Goal: Information Seeking & Learning: Compare options

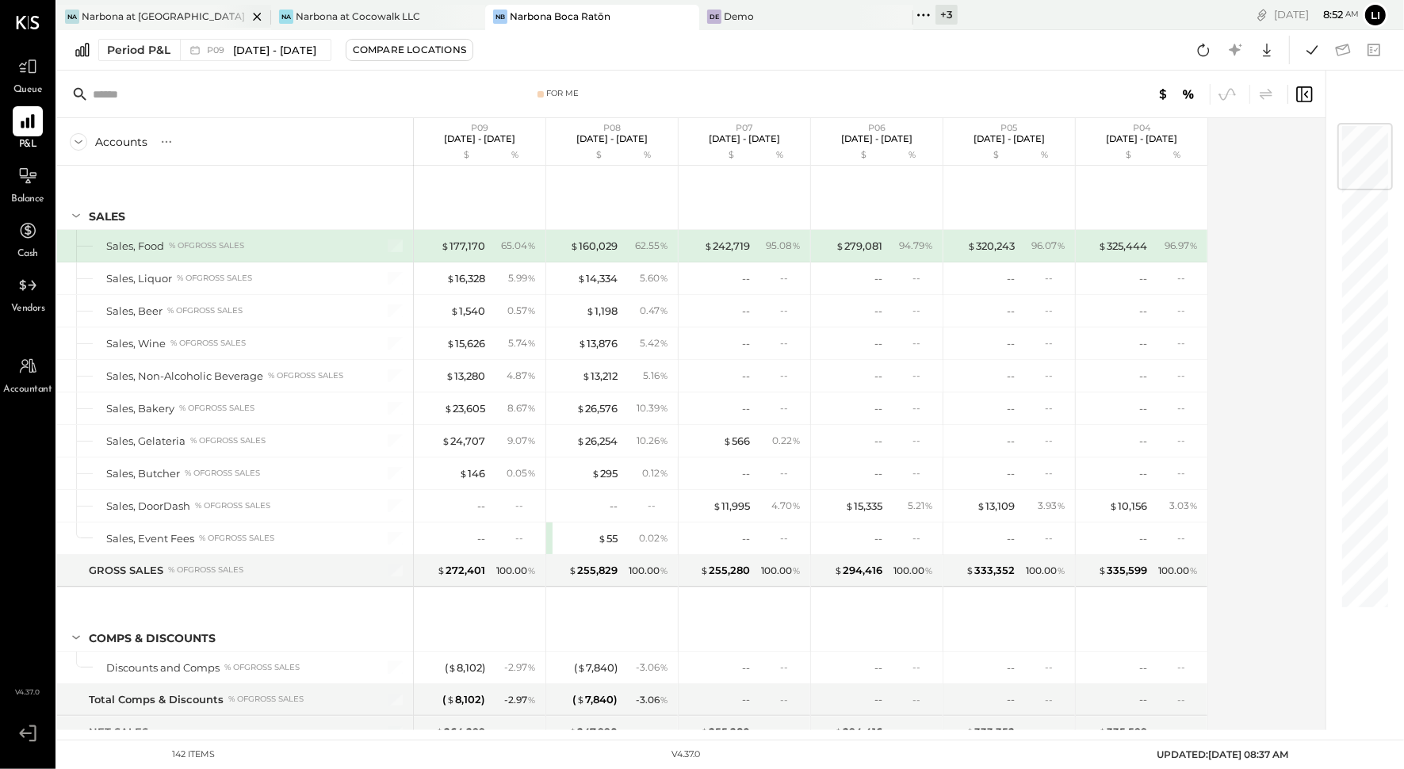
click at [120, 26] on div "Na Narbona at [GEOGRAPHIC_DATA] LLC" at bounding box center [164, 17] width 214 height 25
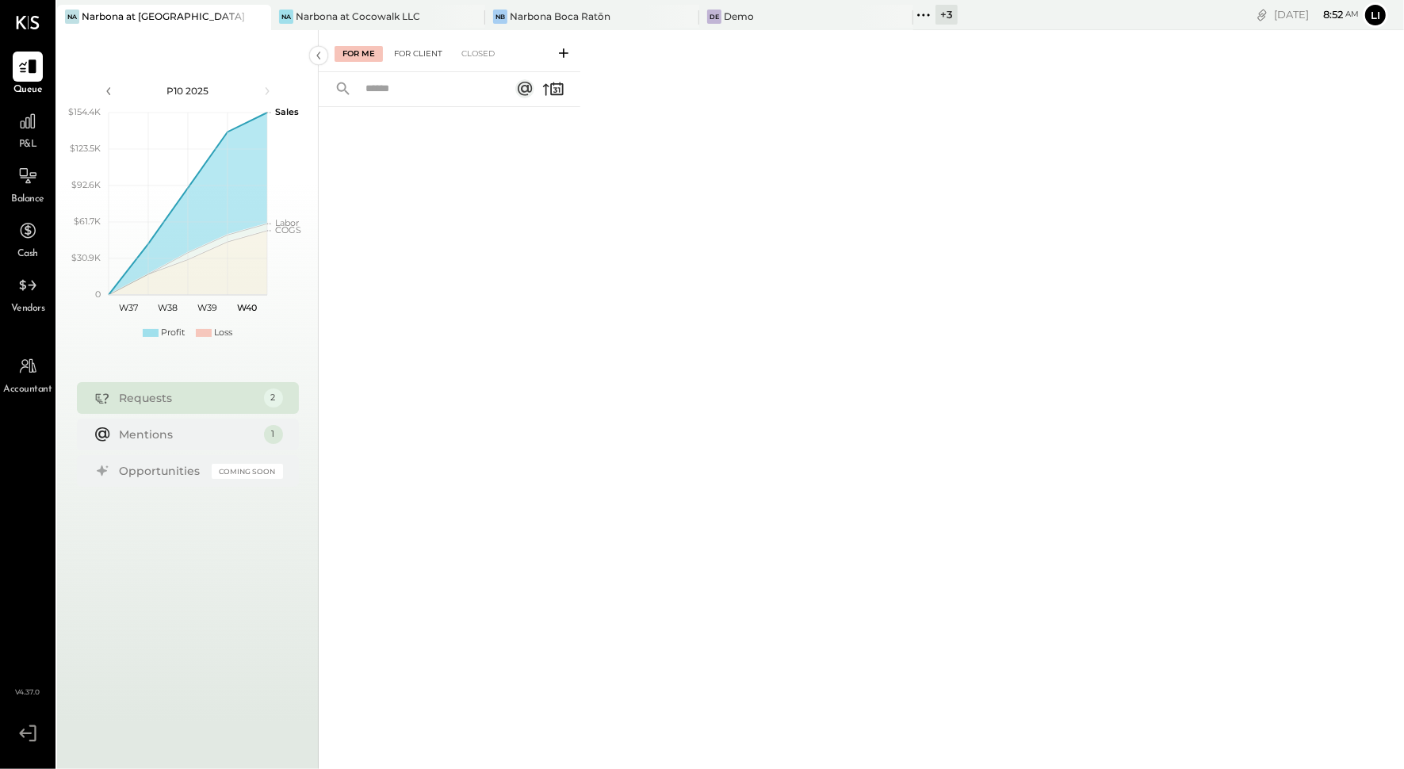
click at [411, 55] on div "For Client" at bounding box center [418, 54] width 64 height 16
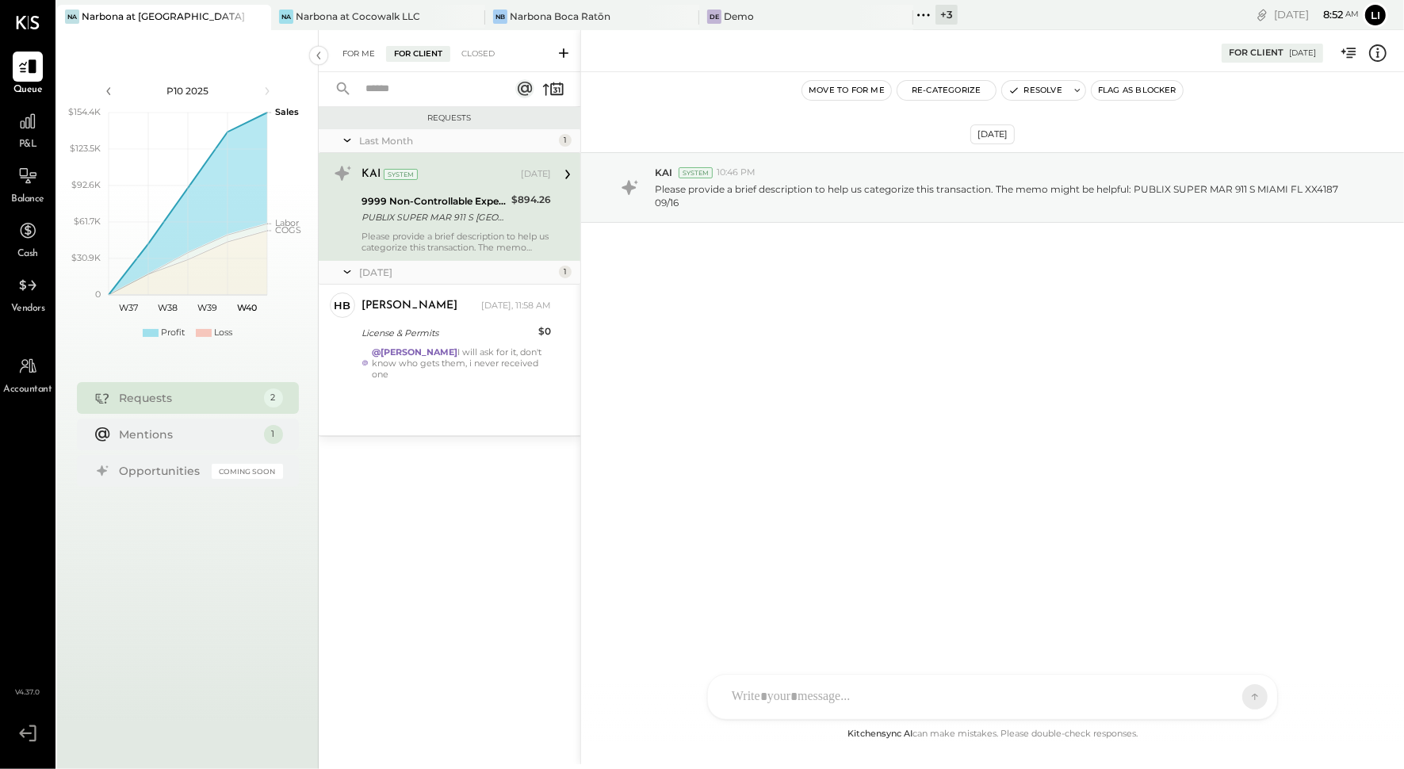
click at [344, 52] on div "For Me" at bounding box center [359, 54] width 48 height 16
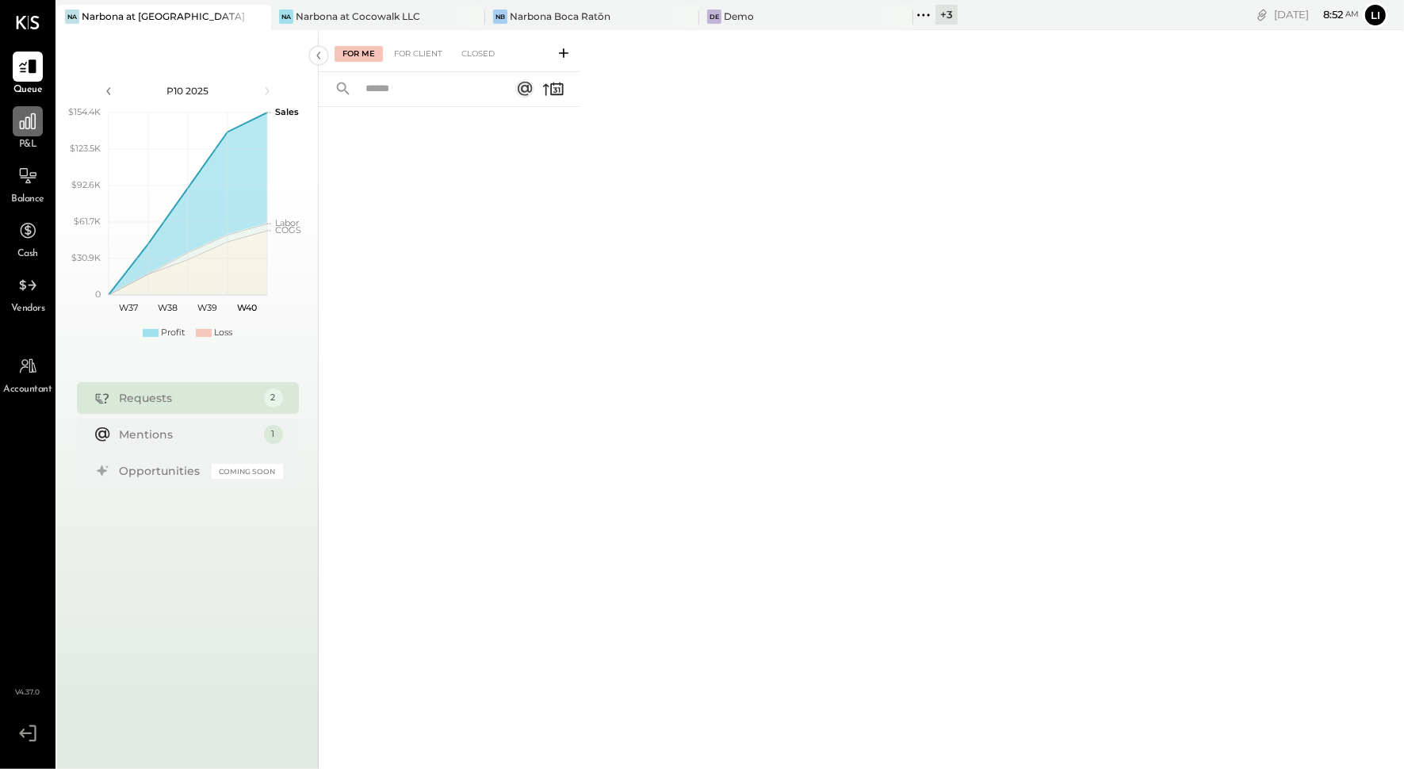
click at [27, 130] on icon at bounding box center [27, 121] width 21 height 21
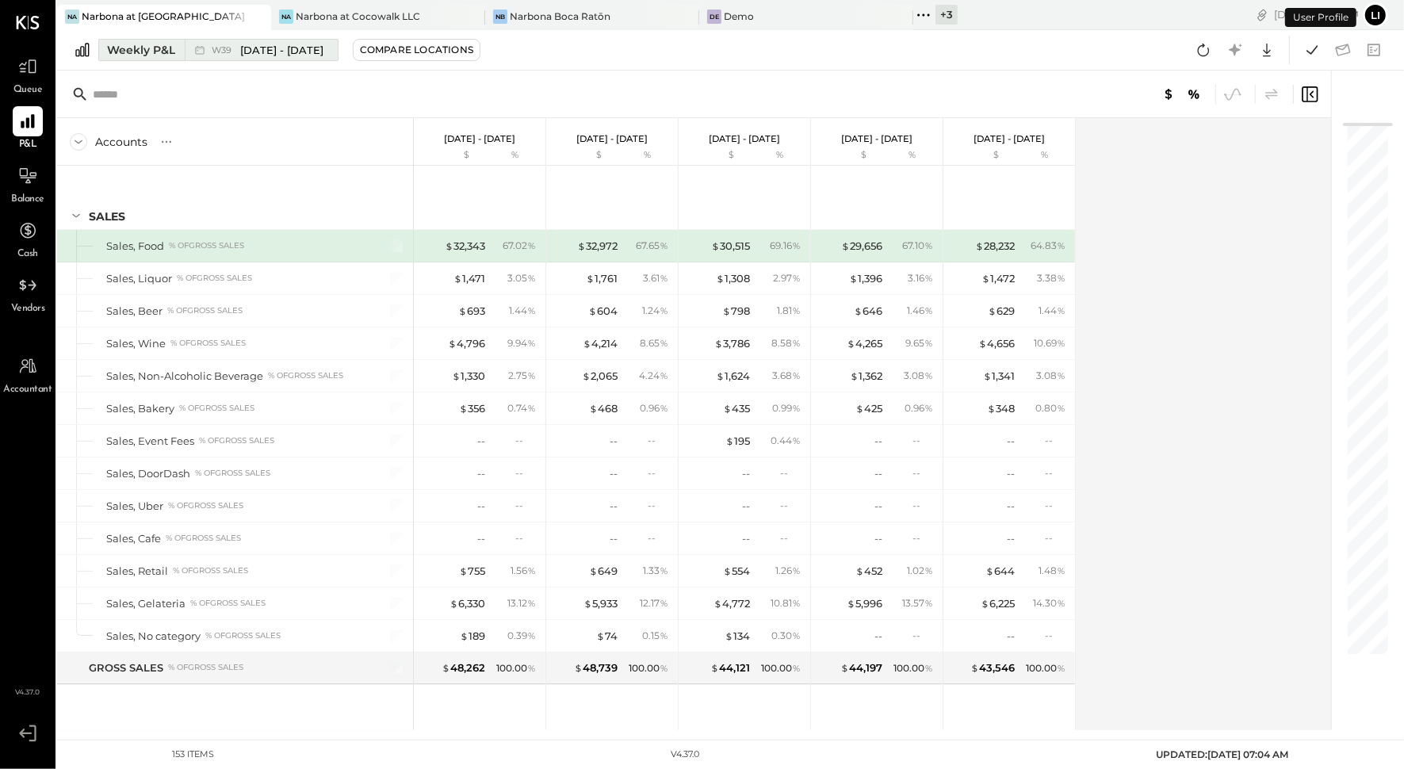
click at [182, 40] on button "Weekly P&L W39 [DATE] - [DATE]" at bounding box center [218, 50] width 240 height 22
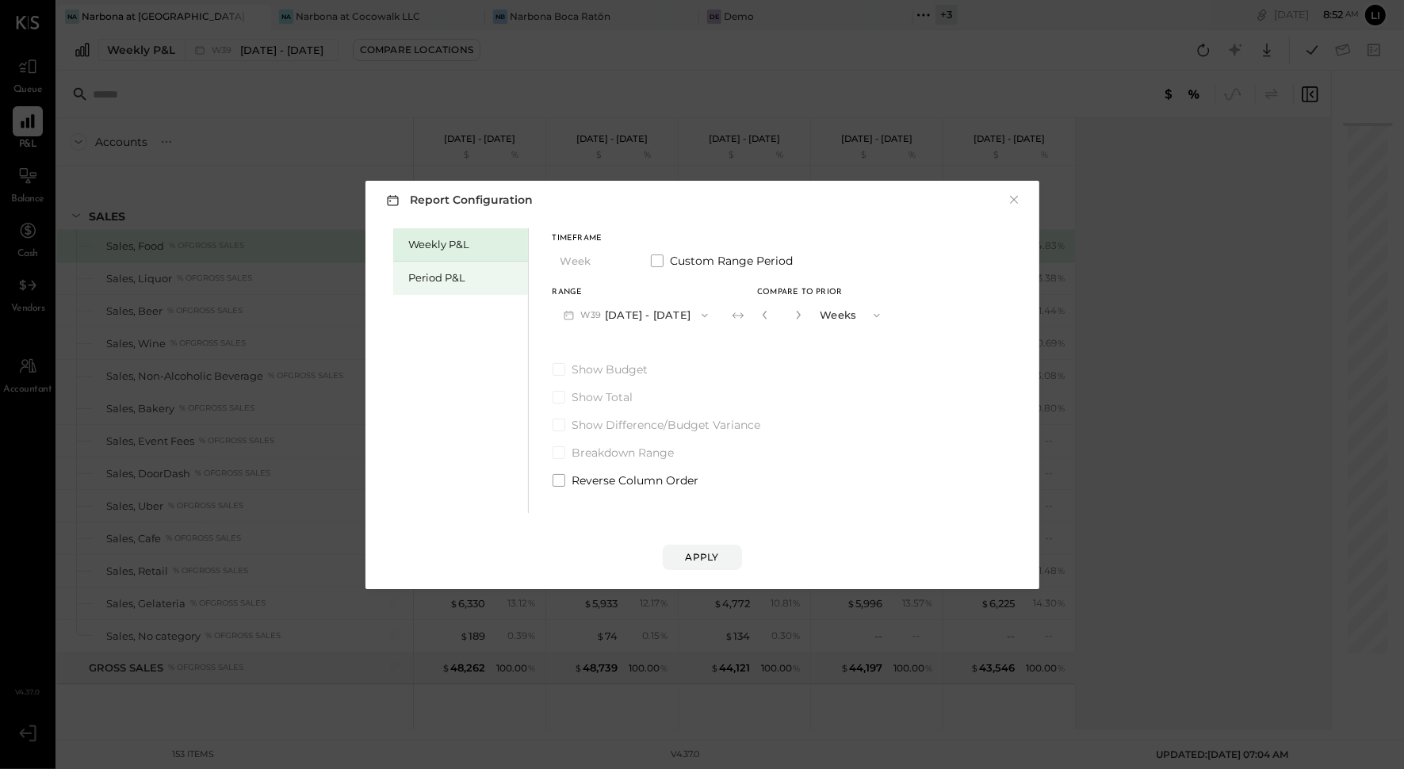
click at [481, 277] on div "Period P&L" at bounding box center [464, 277] width 111 height 15
click at [706, 314] on icon "button" at bounding box center [700, 315] width 13 height 13
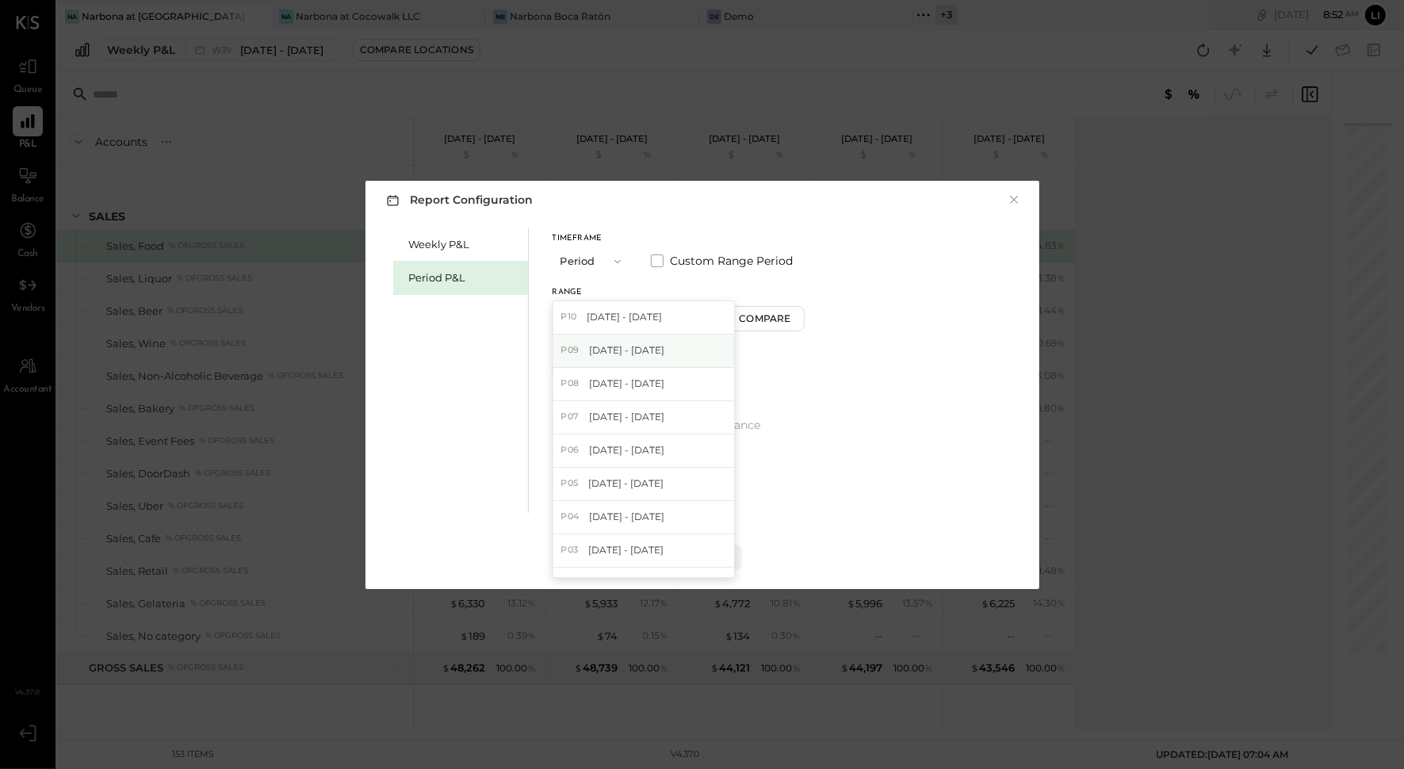
click at [633, 344] on span "[DATE] - [DATE]" at bounding box center [626, 349] width 75 height 13
click at [797, 307] on button "Compare" at bounding box center [767, 318] width 79 height 25
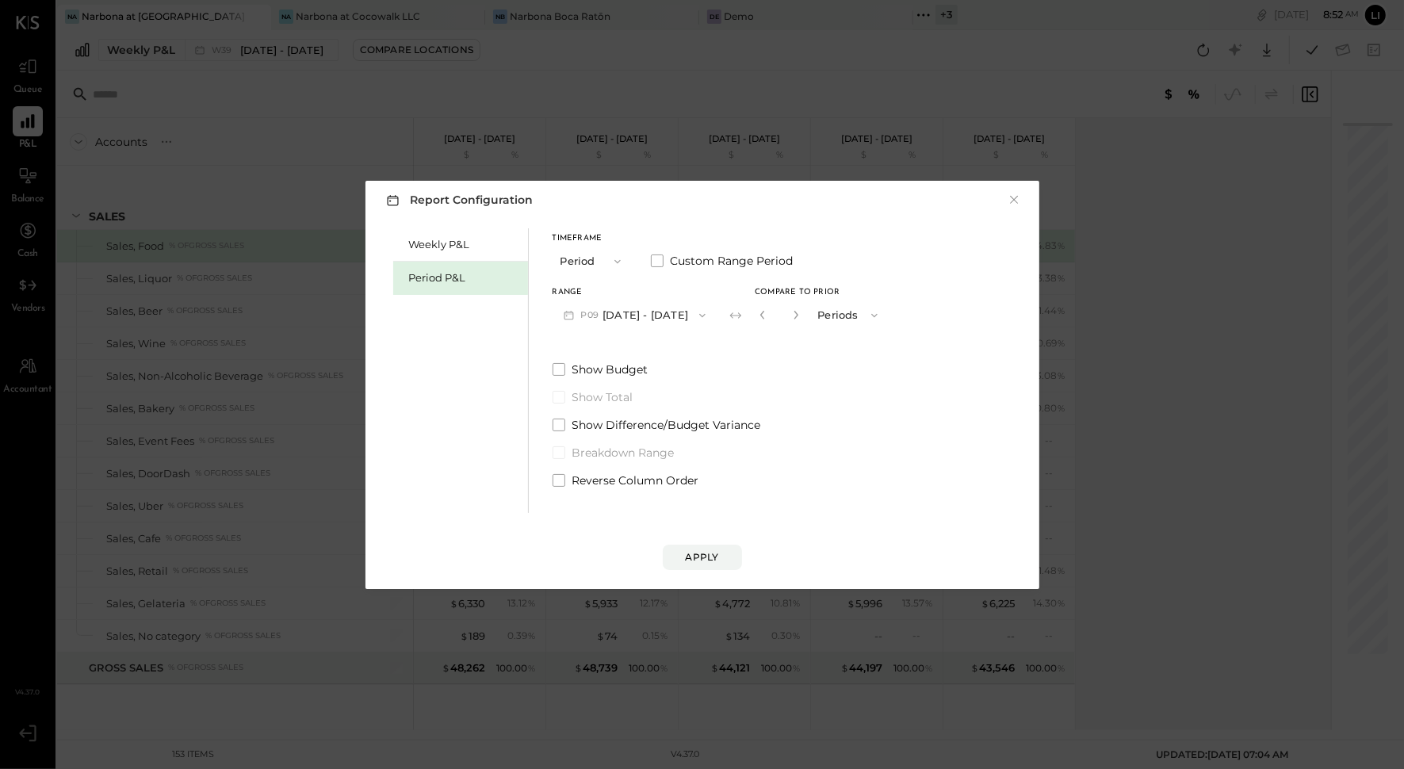
click at [802, 321] on button "button" at bounding box center [796, 314] width 13 height 17
type input "*"
click at [717, 553] on div "Apply" at bounding box center [702, 556] width 33 height 13
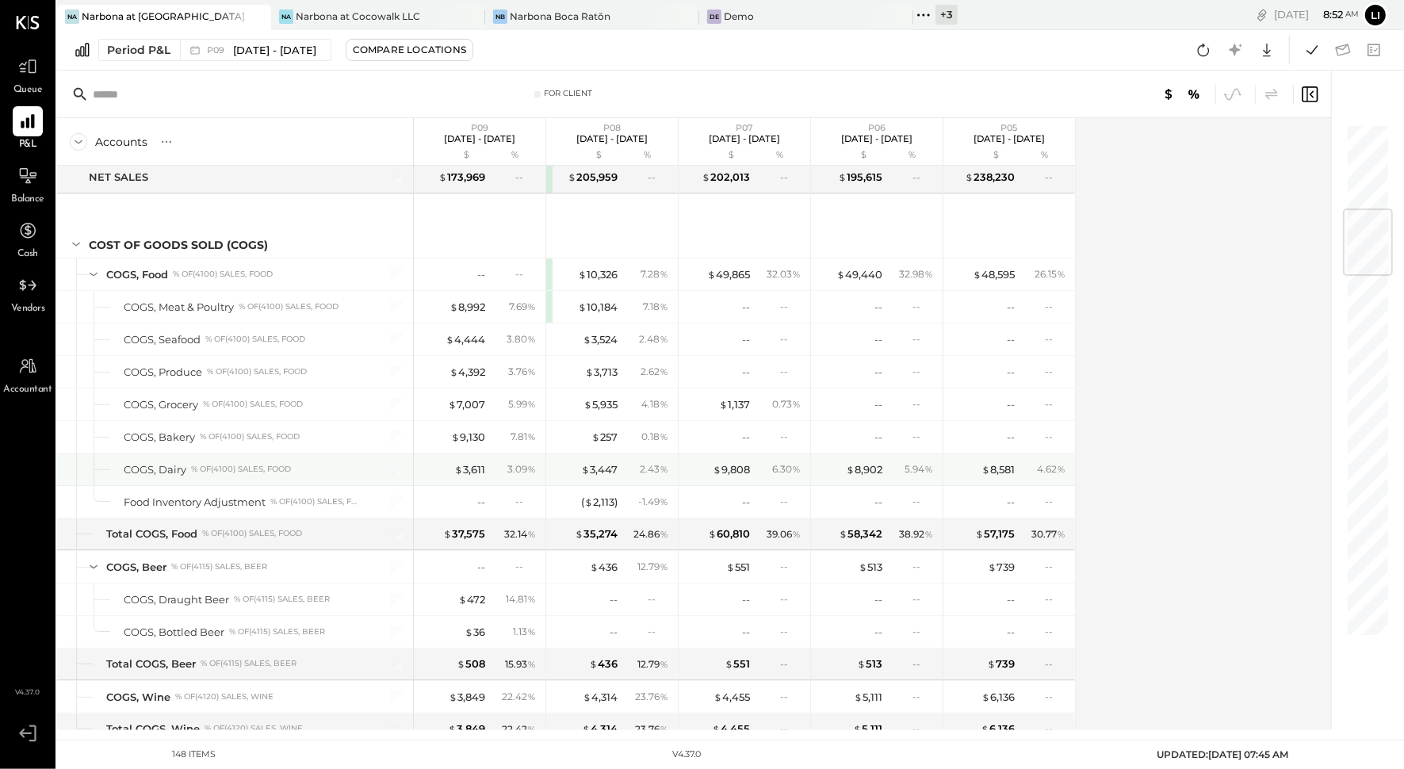
scroll to position [714, 0]
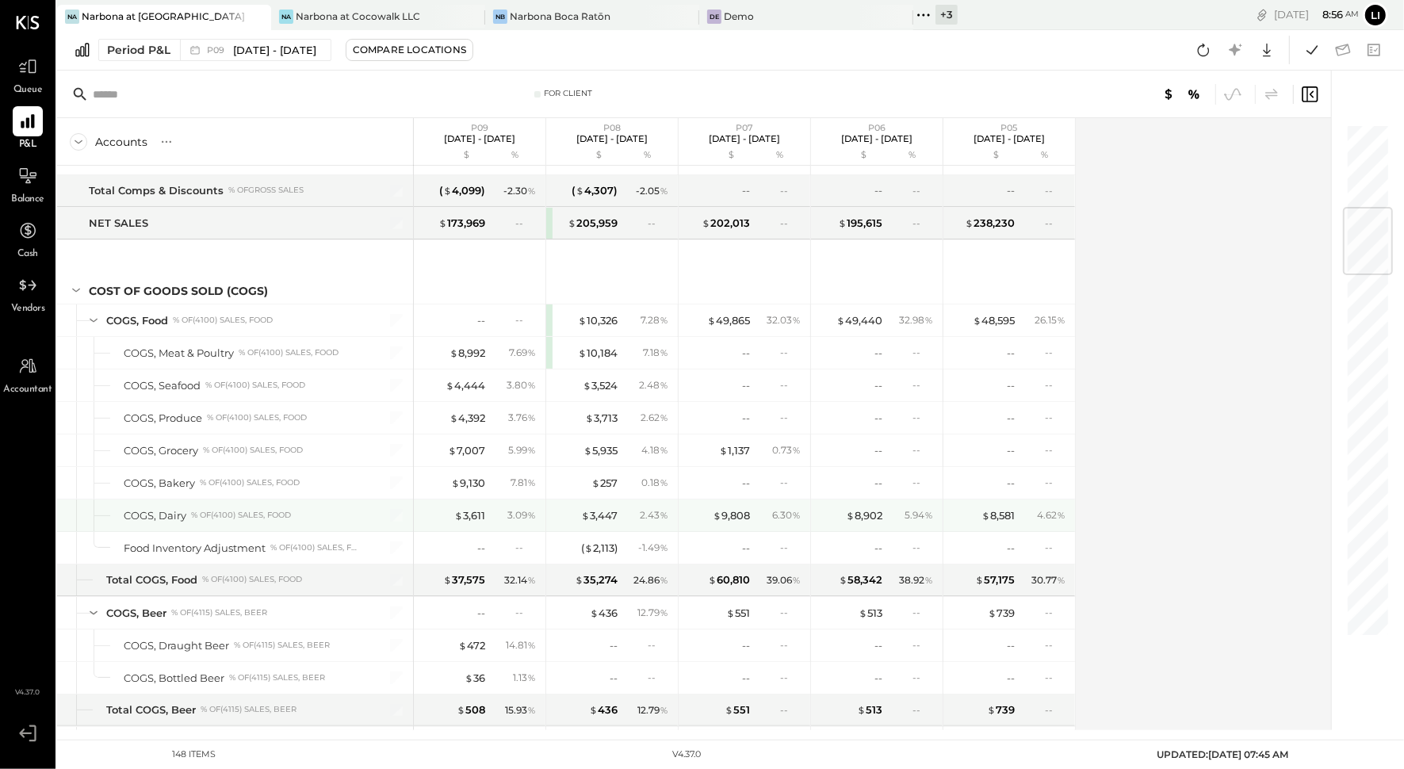
scroll to position [718, 0]
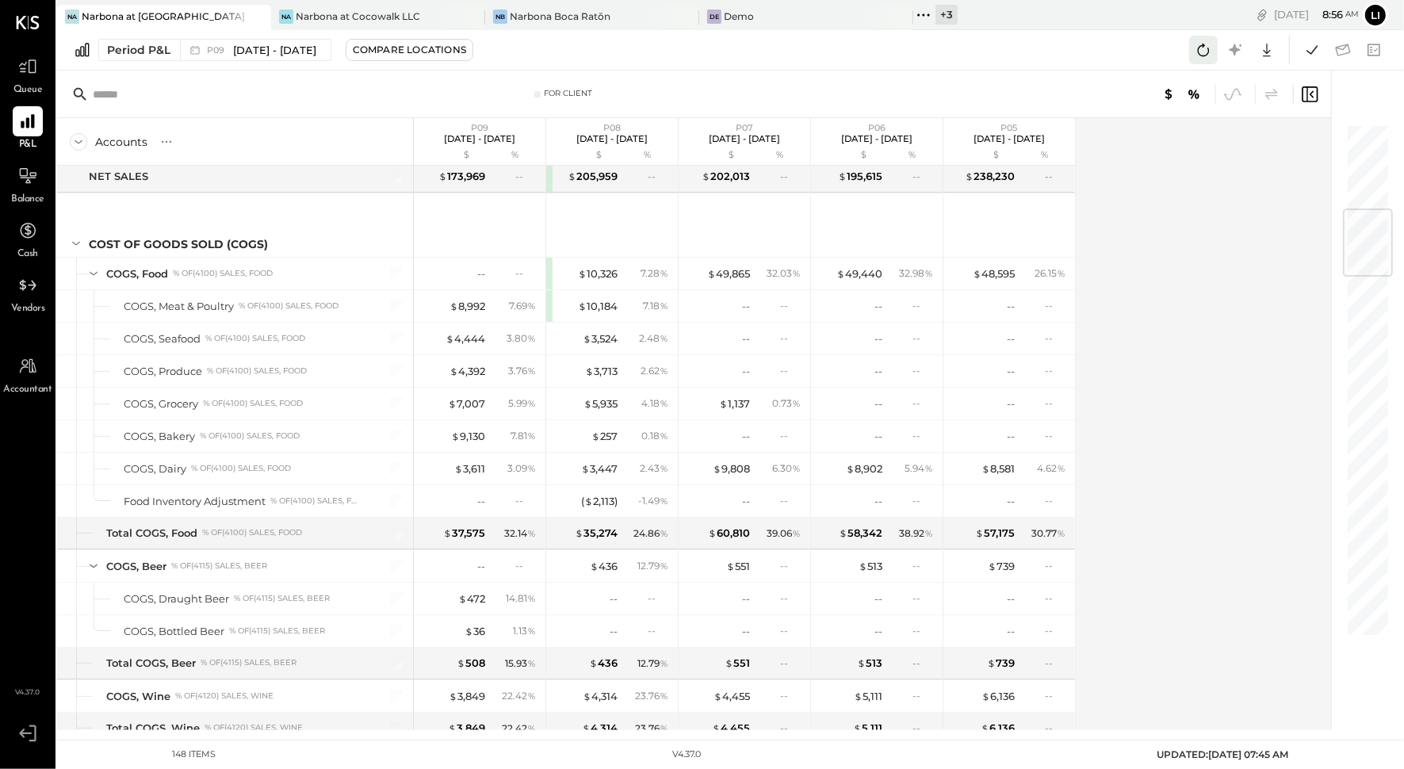
click at [1198, 52] on icon at bounding box center [1203, 50] width 21 height 21
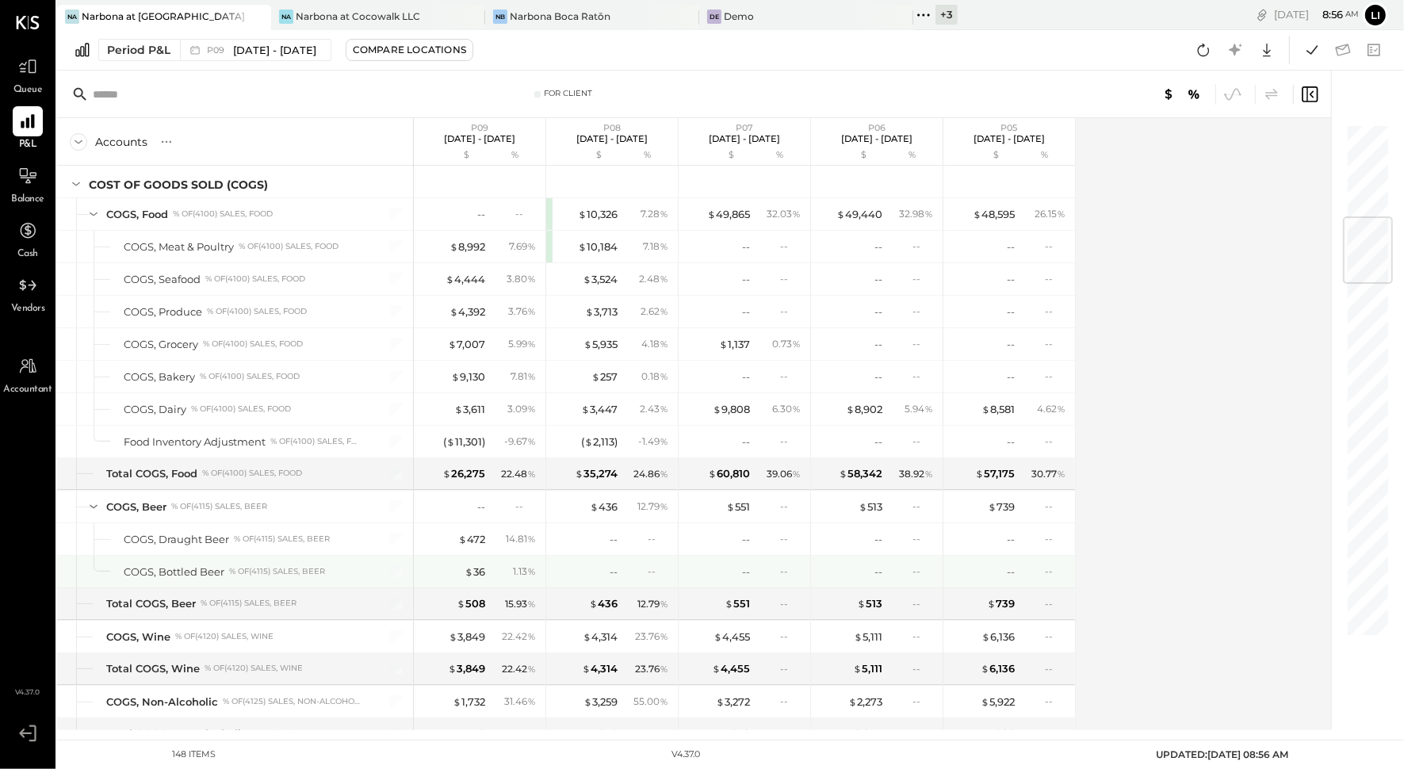
scroll to position [779, 0]
click at [328, 18] on div "Narbona at Cocowalk LLC" at bounding box center [358, 16] width 124 height 13
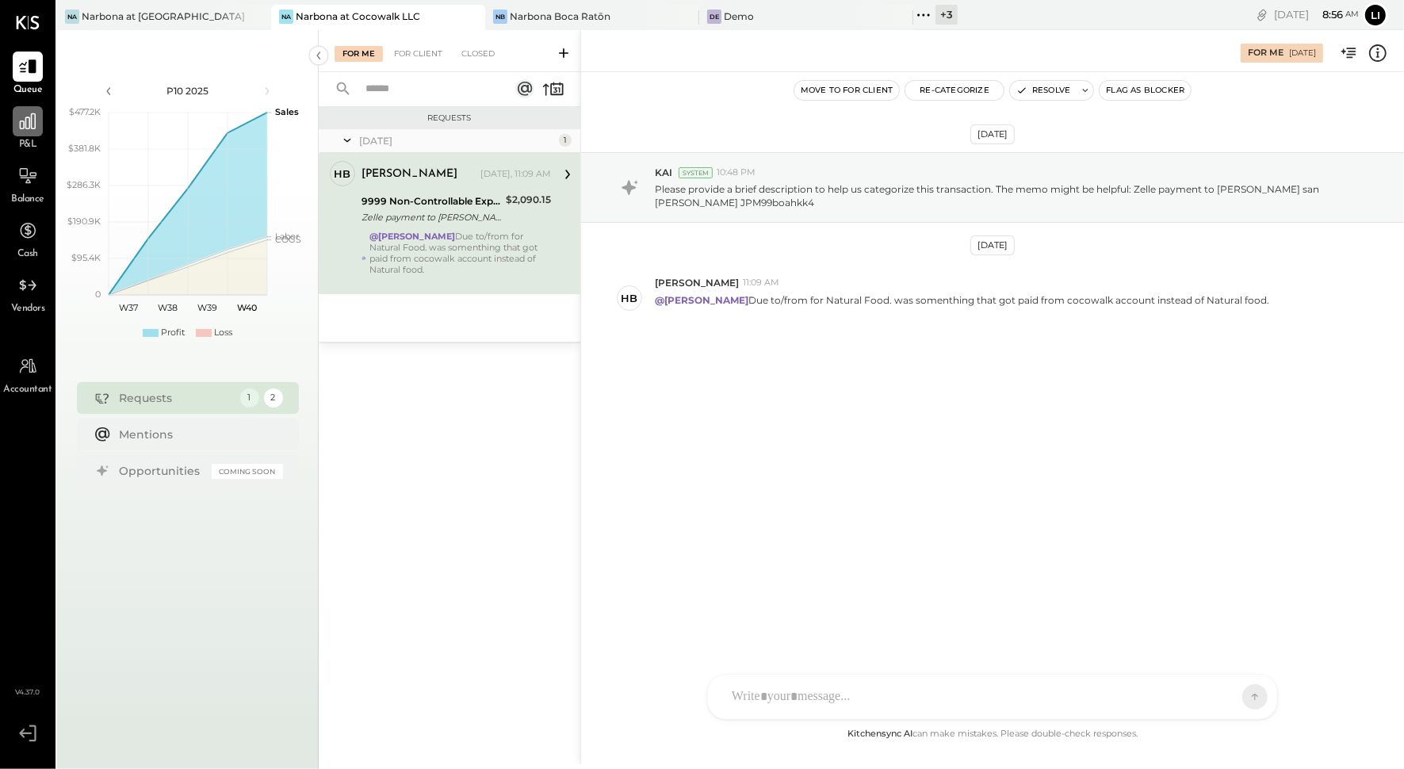
click at [31, 126] on icon at bounding box center [28, 121] width 16 height 16
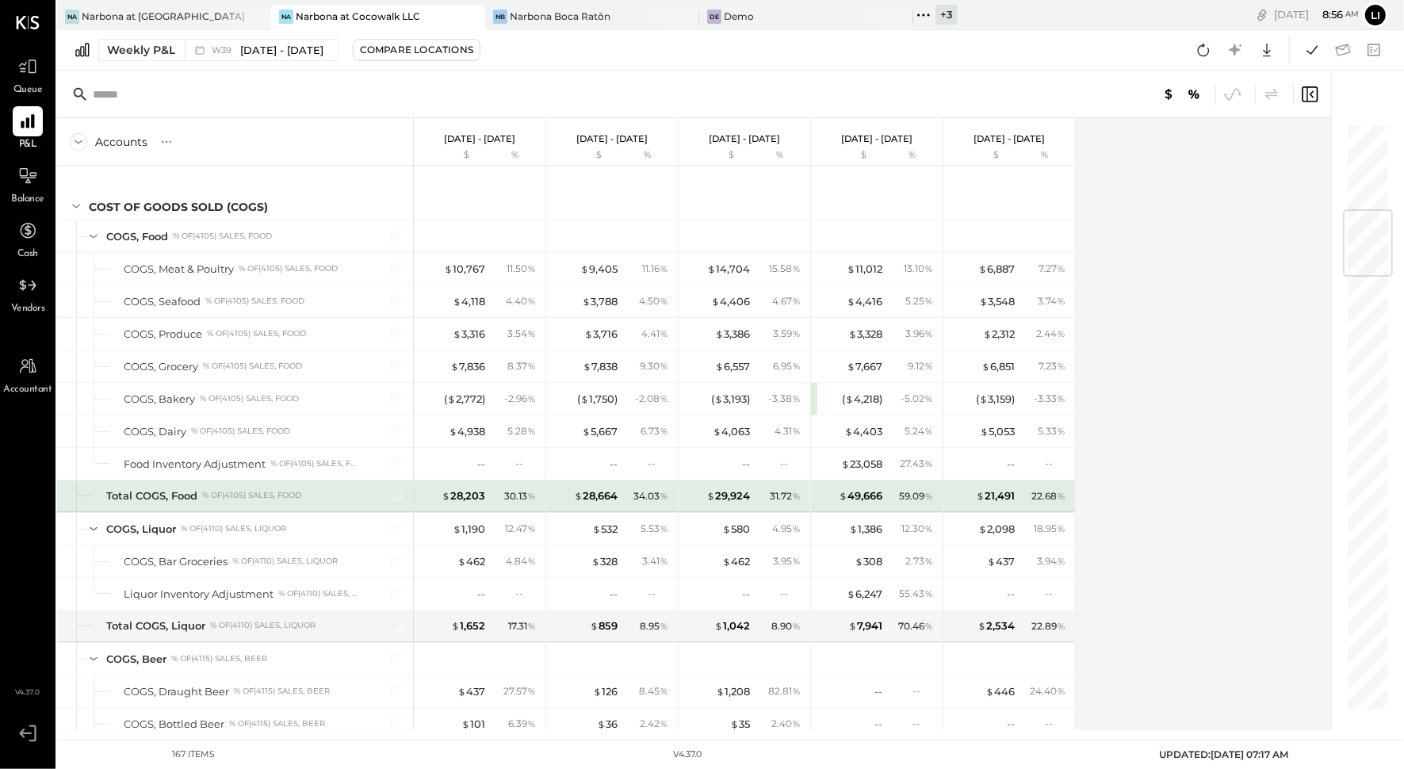
scroll to position [724, 0]
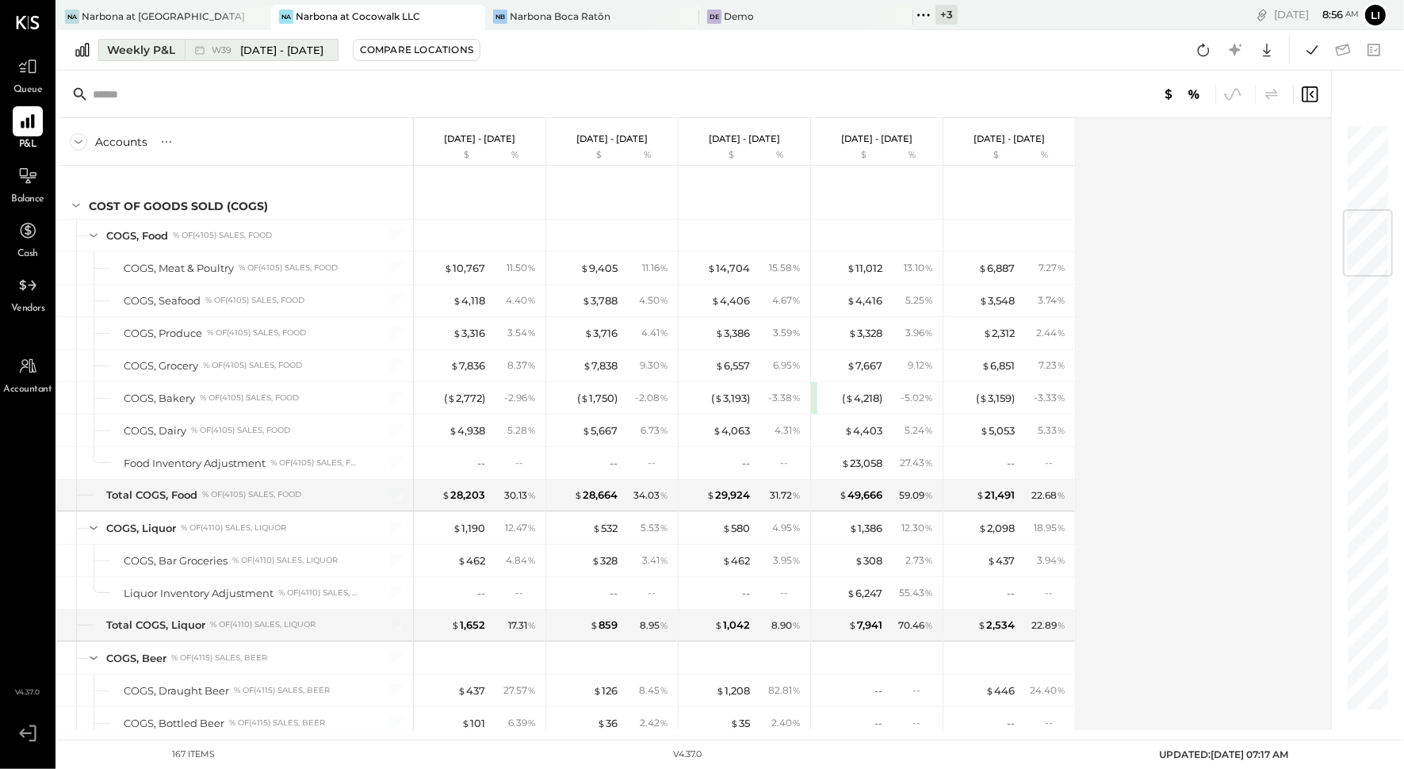
click at [168, 59] on button "Weekly P&L W39 [DATE] - [DATE]" at bounding box center [218, 50] width 240 height 22
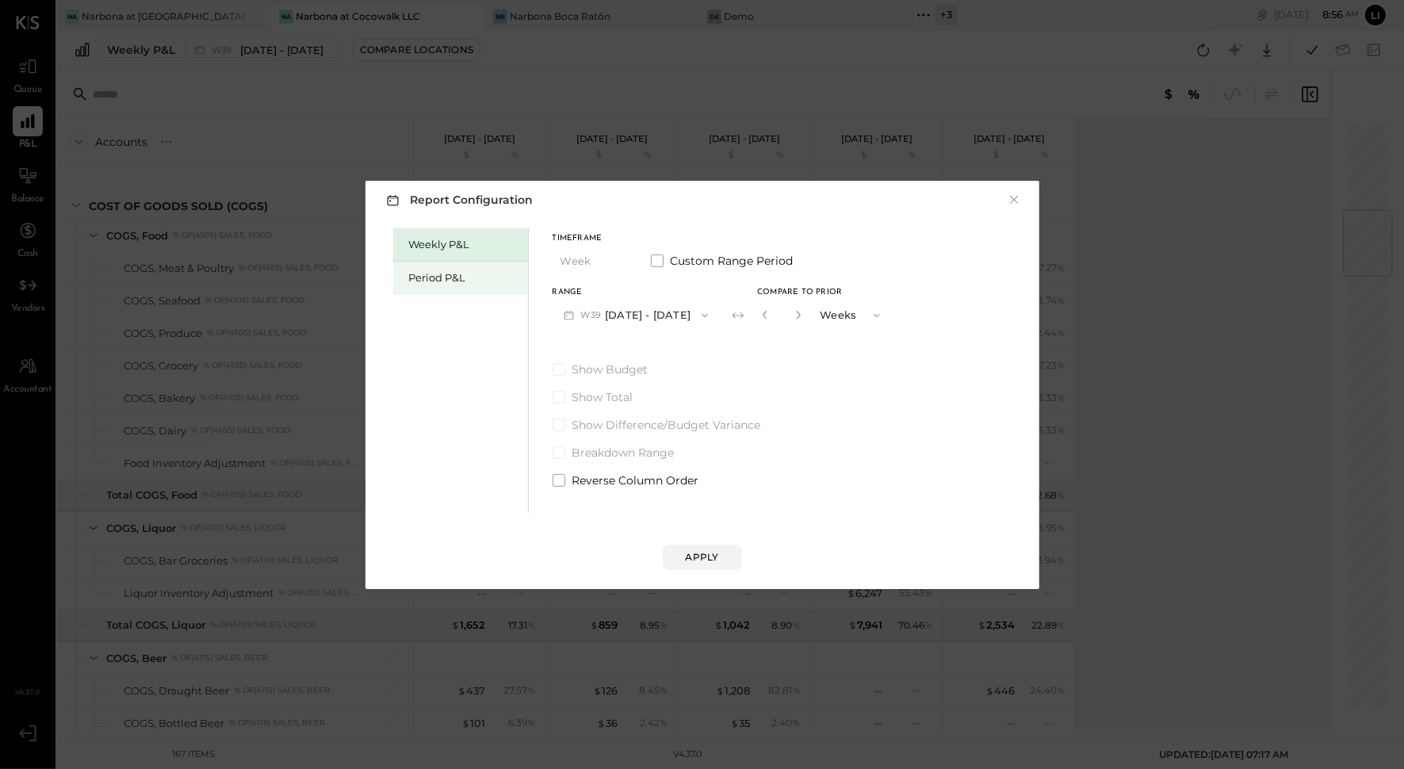
click at [469, 282] on div "Period P&L" at bounding box center [464, 277] width 111 height 15
click at [703, 316] on span "button" at bounding box center [696, 315] width 21 height 13
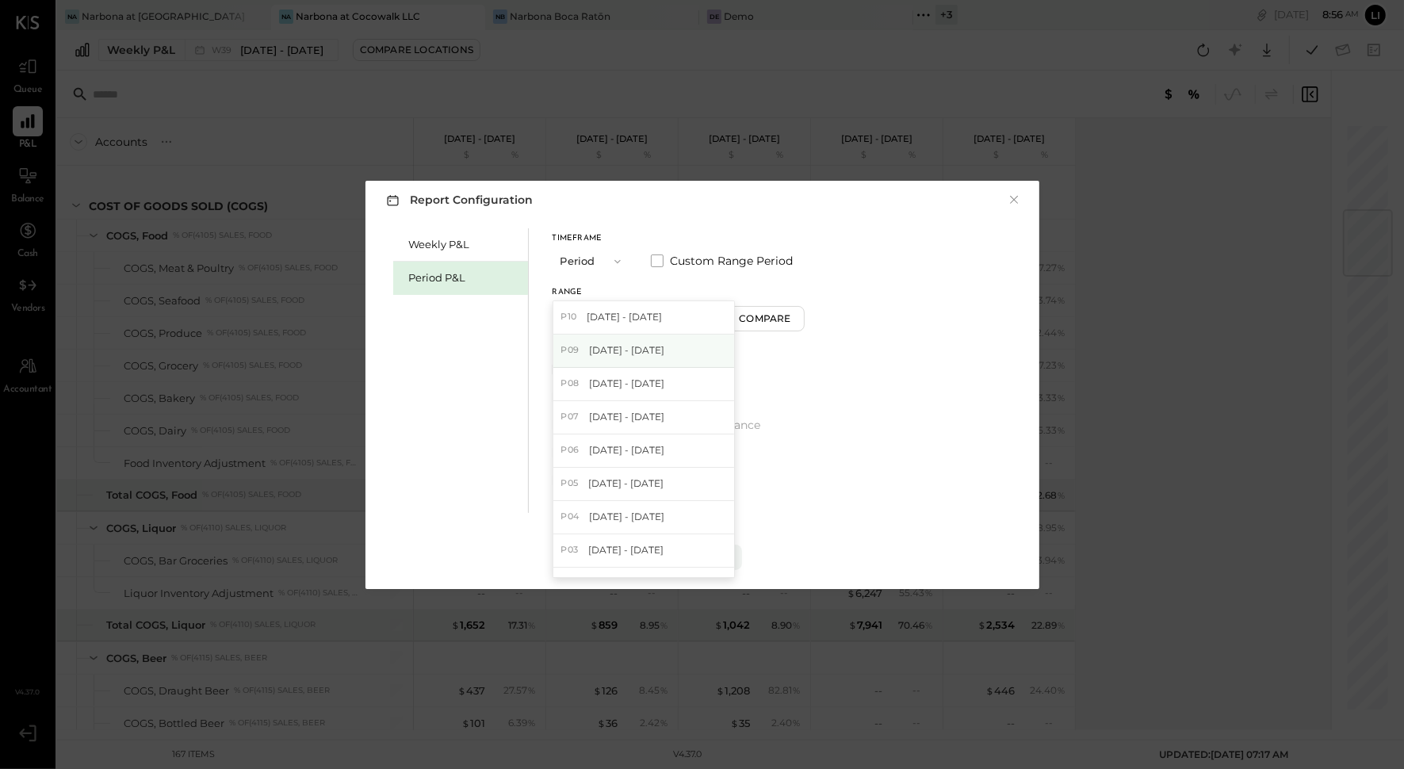
click at [625, 346] on span "[DATE] - [DATE]" at bounding box center [626, 349] width 75 height 13
click at [771, 326] on button "Compare" at bounding box center [767, 318] width 79 height 25
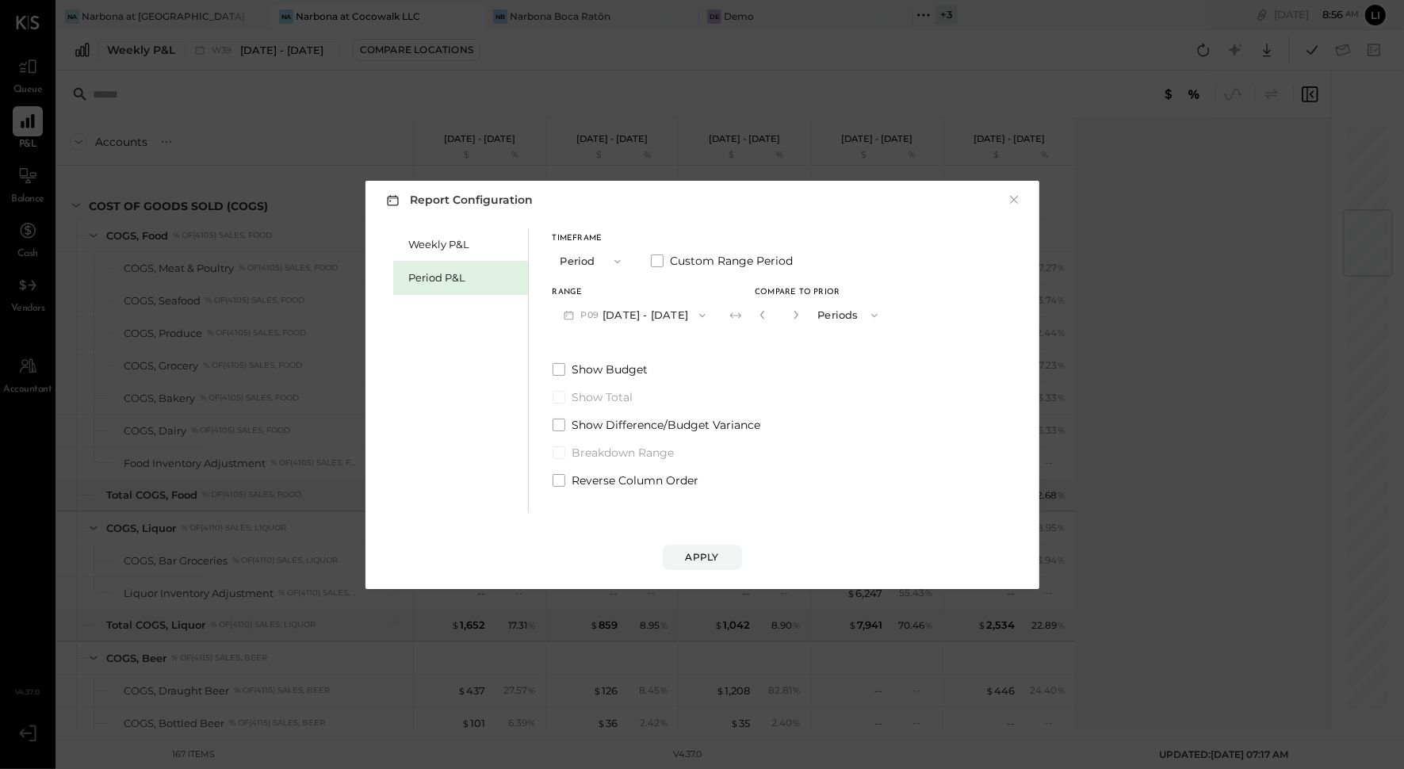
click at [802, 319] on button "button" at bounding box center [796, 314] width 13 height 17
type input "*"
click at [717, 553] on div "Apply" at bounding box center [702, 556] width 33 height 13
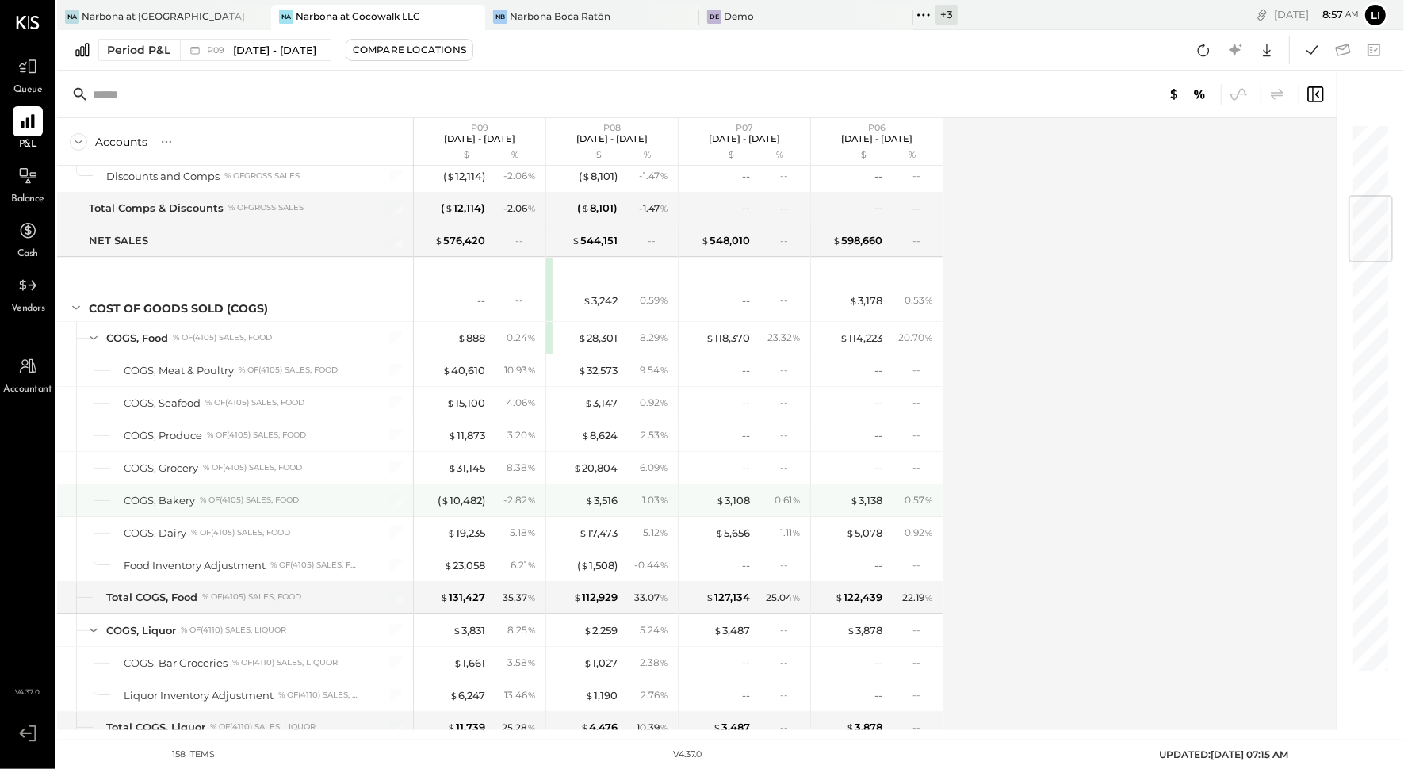
scroll to position [628, 0]
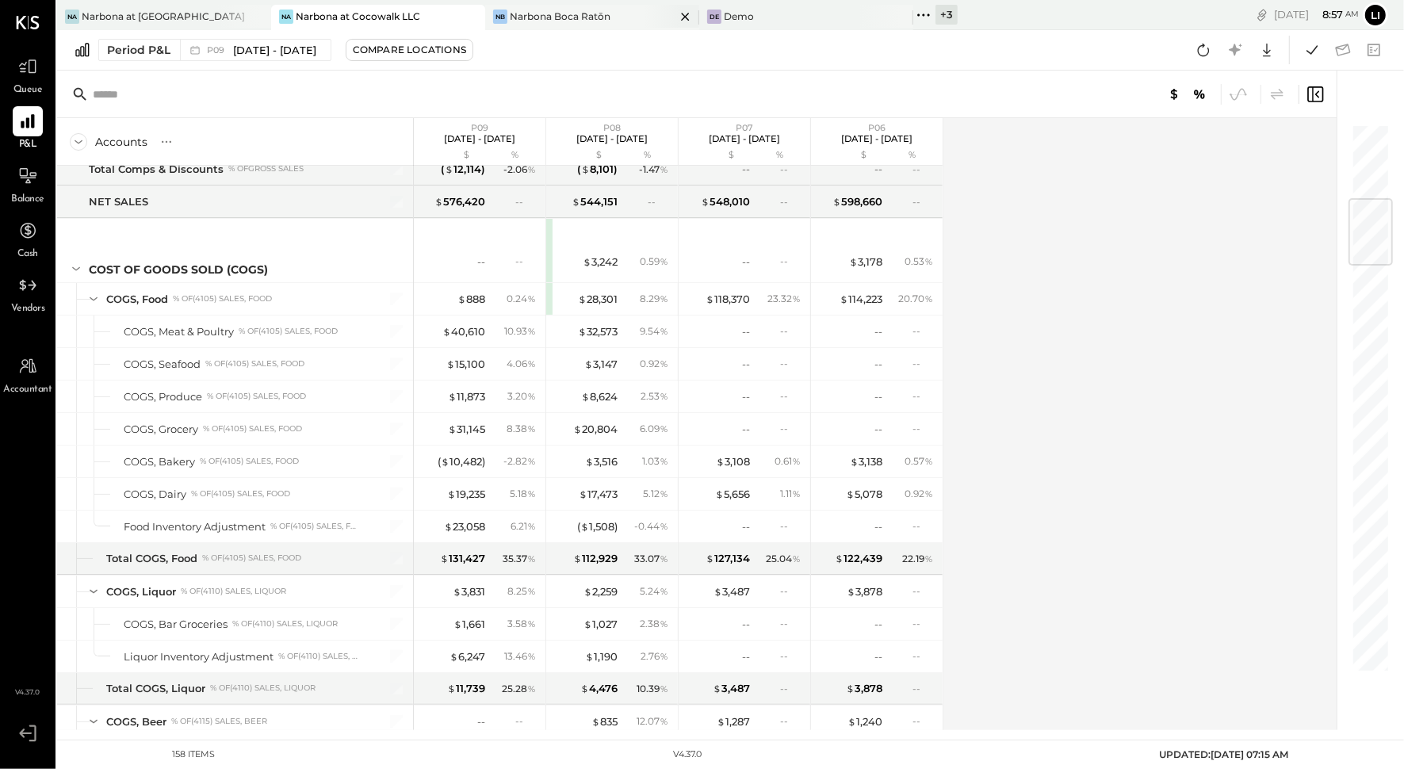
click at [553, 26] on div "NB Narbona Boca Ratōn" at bounding box center [592, 17] width 214 height 25
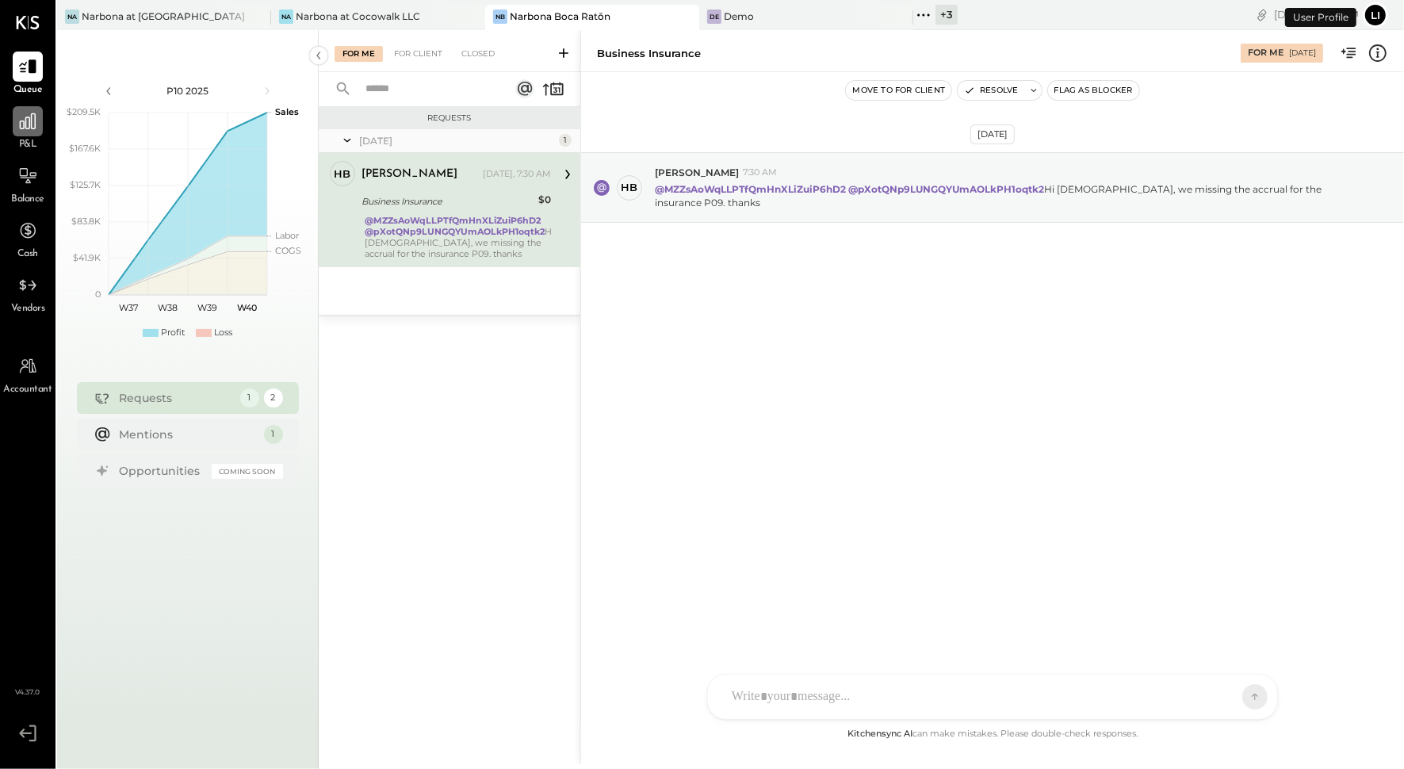
click at [35, 127] on icon at bounding box center [27, 121] width 21 height 21
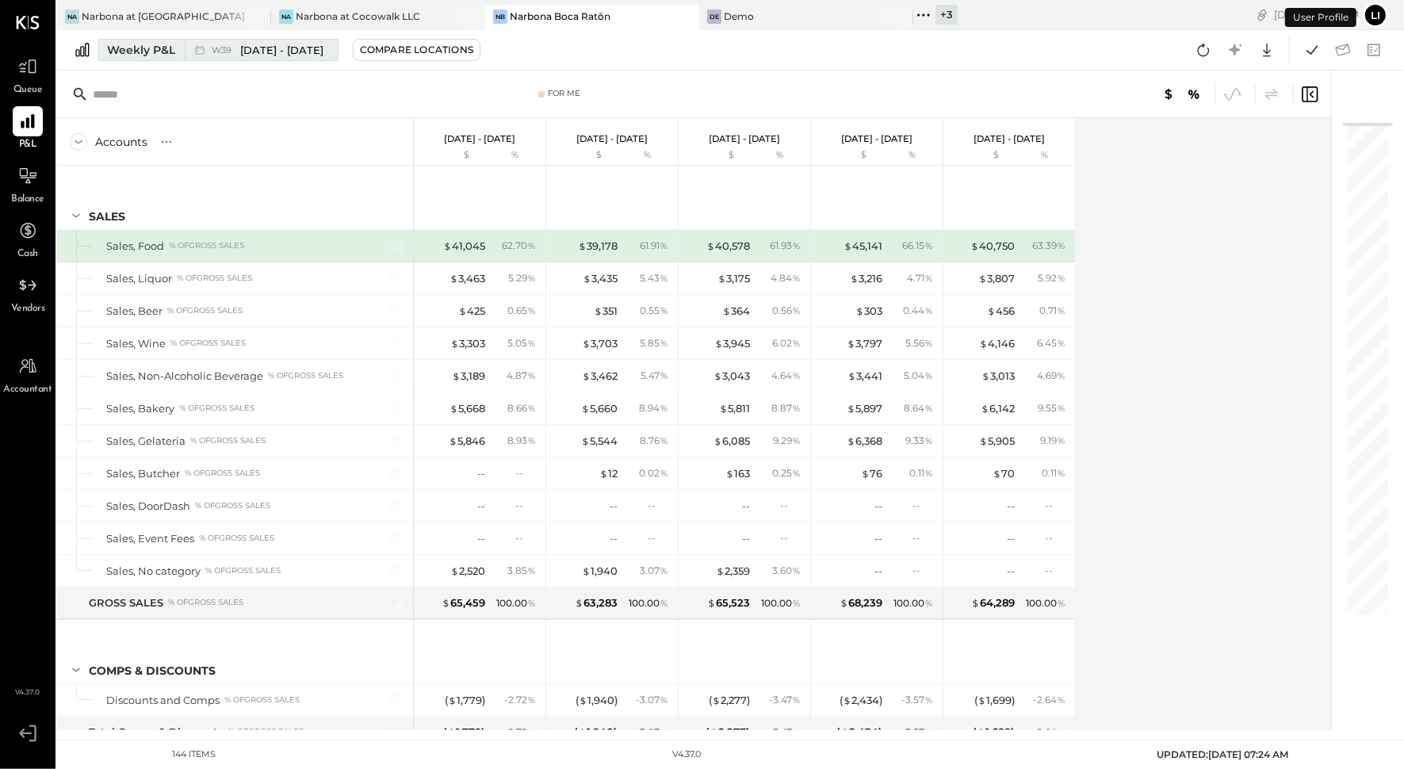
click at [250, 52] on span "[DATE] - [DATE]" at bounding box center [281, 50] width 83 height 15
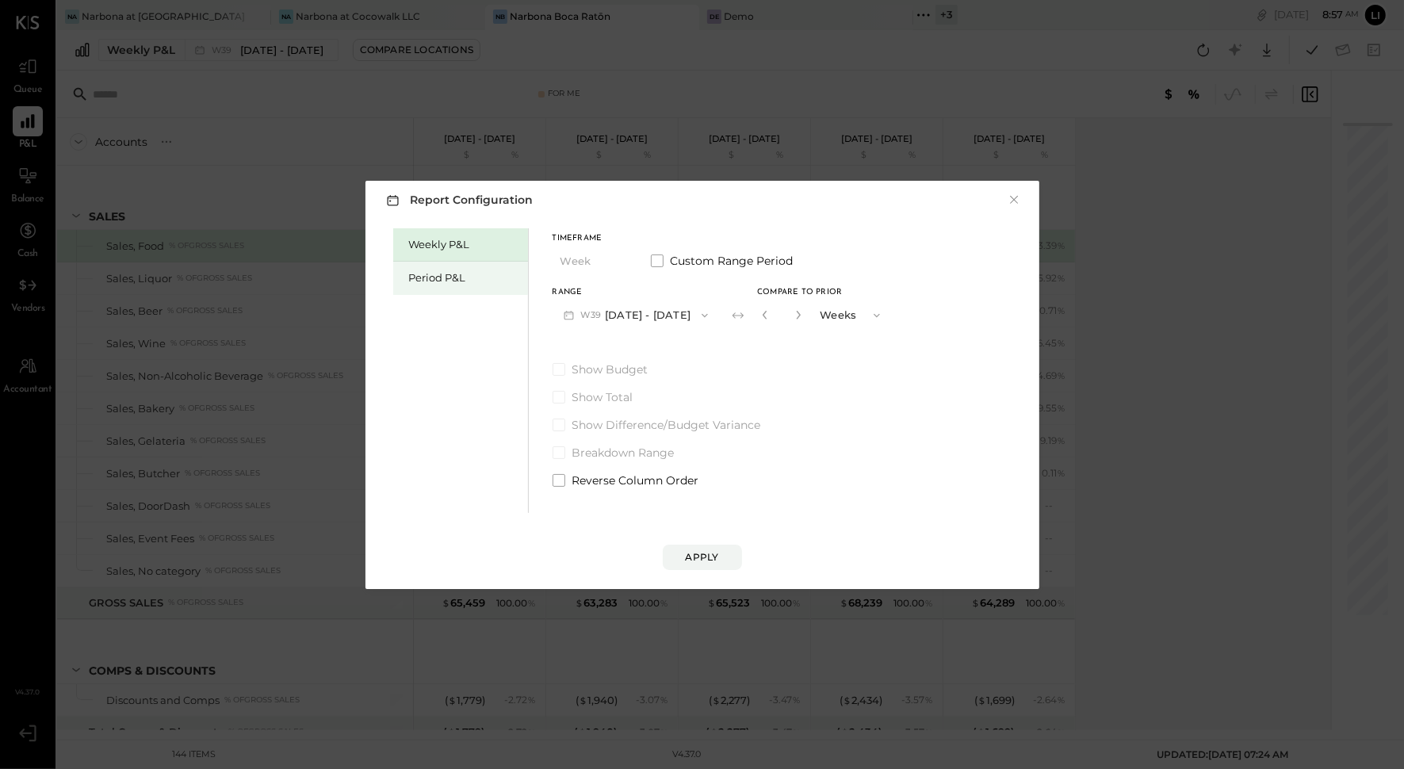
click at [452, 280] on div "Period P&L" at bounding box center [464, 277] width 111 height 15
click at [659, 315] on button "P10 [DATE] - [DATE]" at bounding box center [634, 314] width 163 height 29
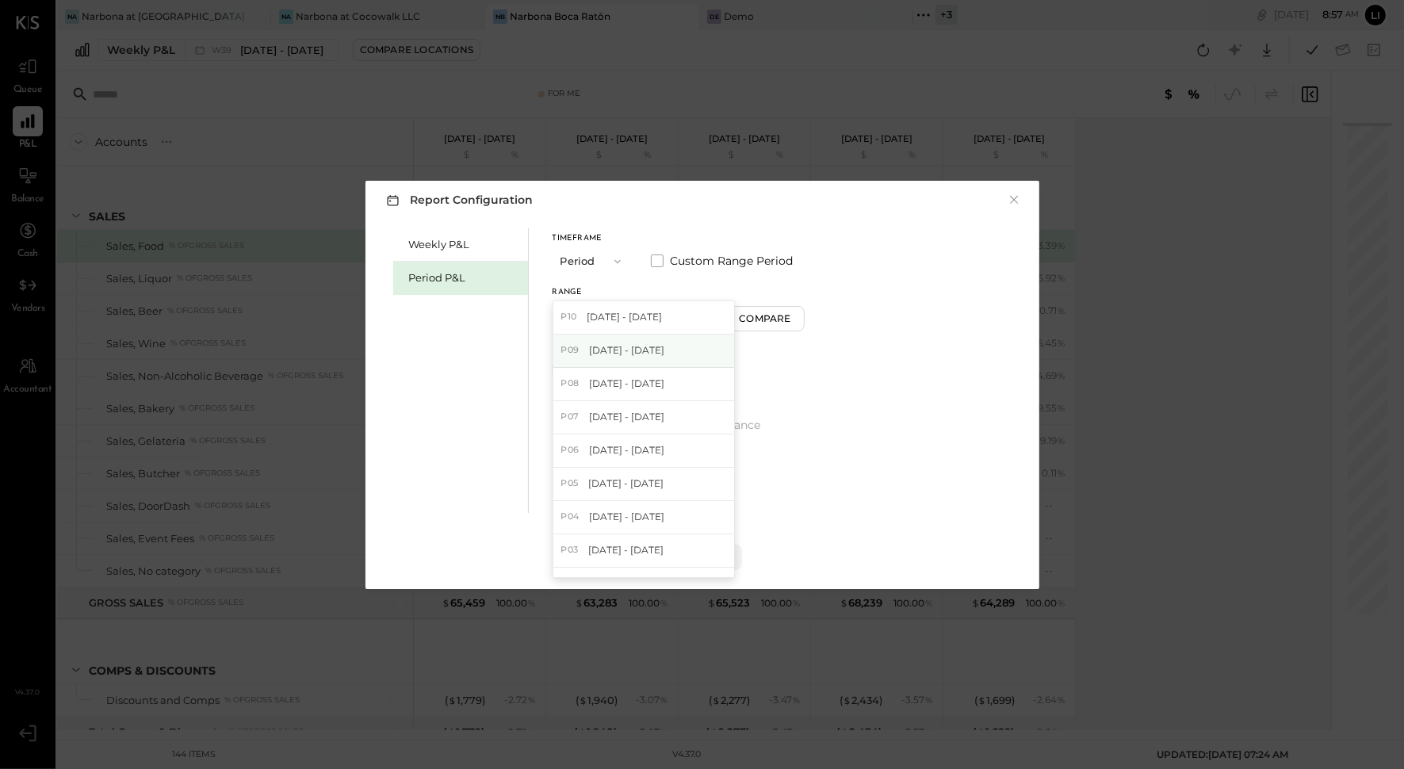
click at [640, 362] on div "P09 Aug 11 - Sep 7, 2025" at bounding box center [643, 351] width 181 height 33
click at [761, 314] on div "Compare" at bounding box center [767, 318] width 52 height 13
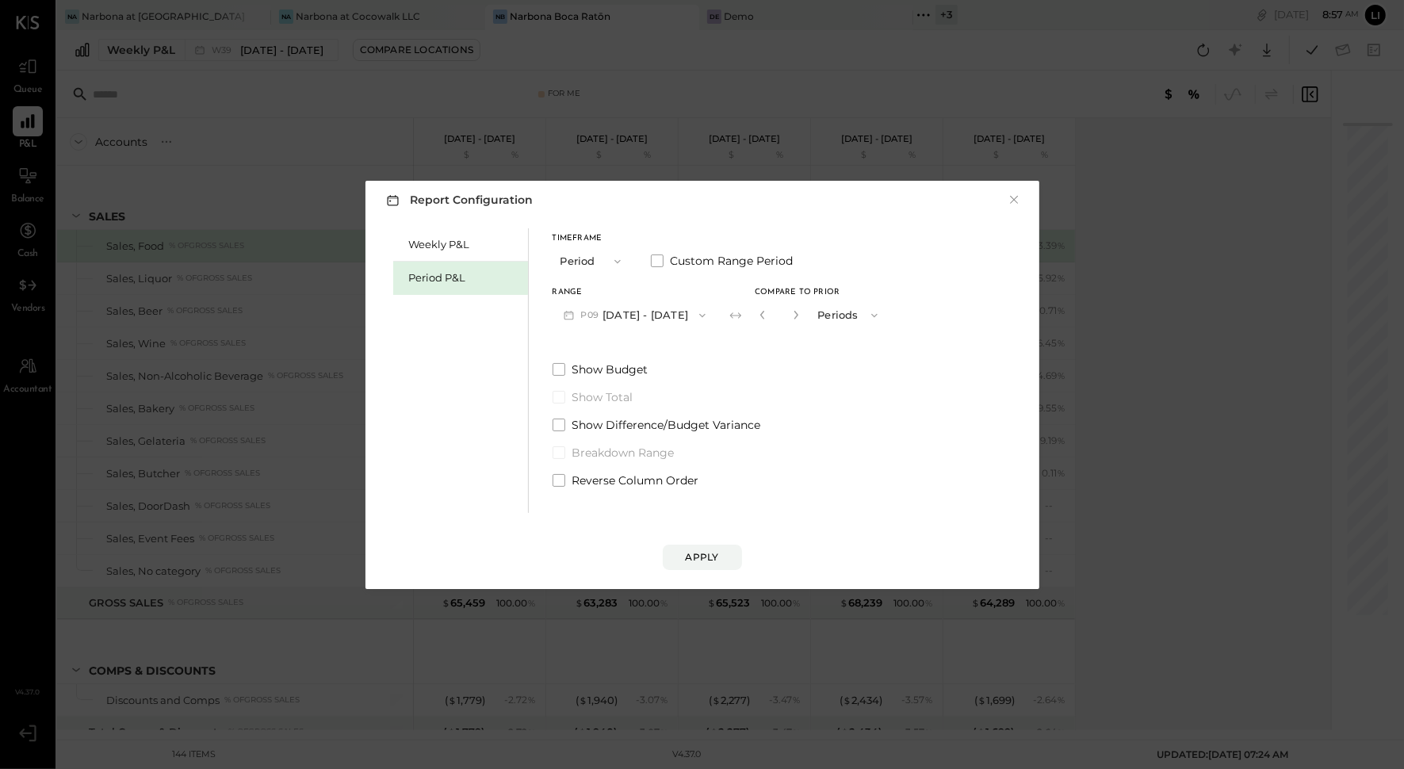
click at [802, 318] on button "button" at bounding box center [796, 314] width 13 height 17
type input "*"
click at [706, 574] on div "Report Configuration × Weekly P&L Period P&L Timeframe Period Custom Range Peri…" at bounding box center [702, 385] width 674 height 408
click at [701, 566] on button "Apply" at bounding box center [702, 557] width 79 height 25
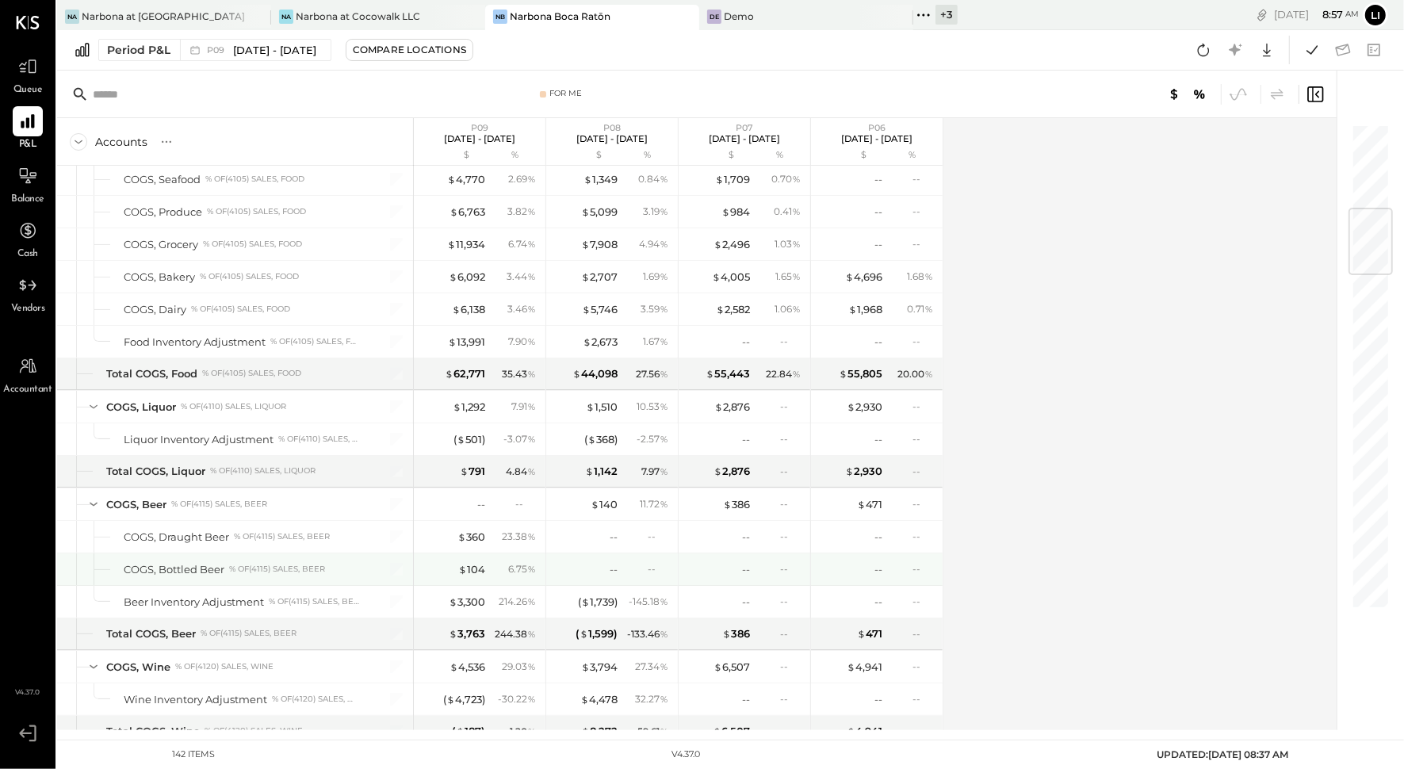
scroll to position [717, 0]
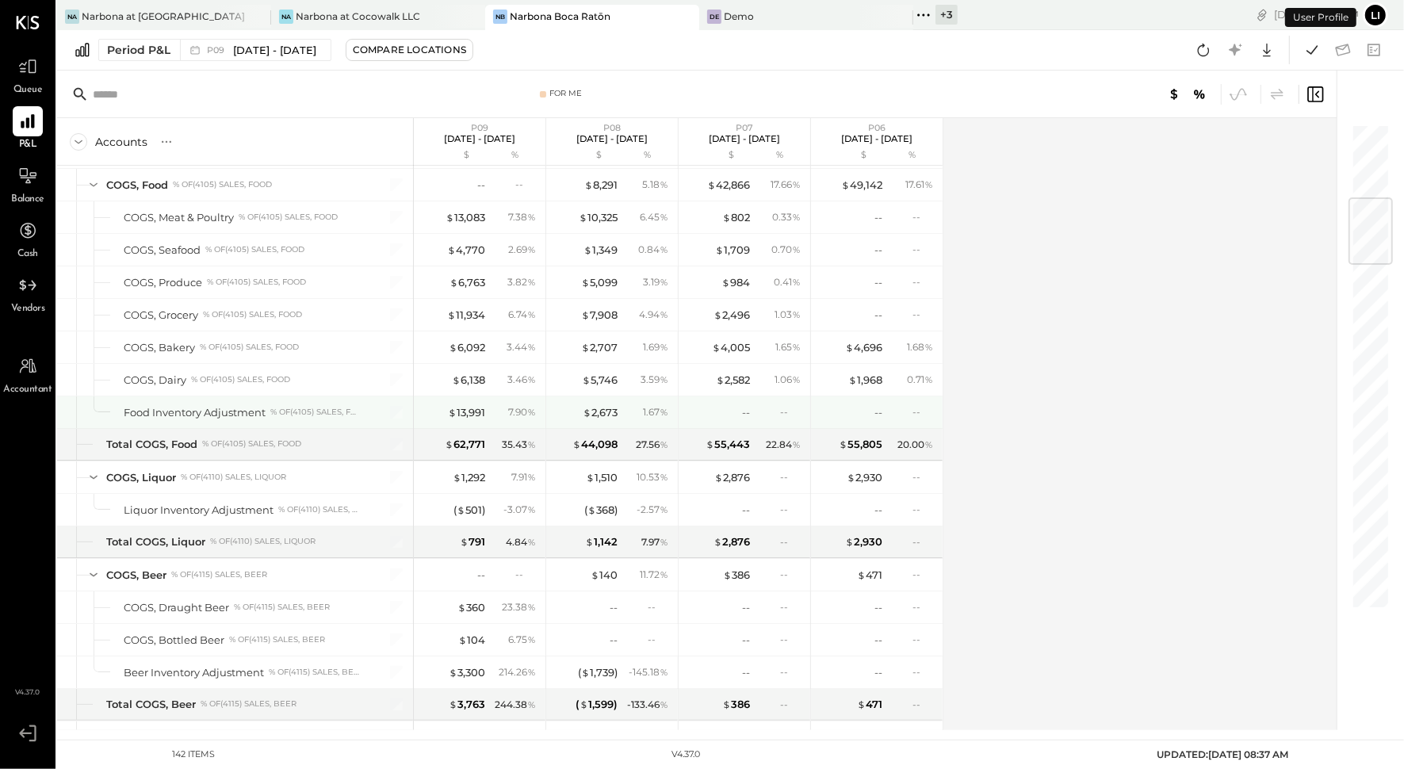
scroll to position [652, 0]
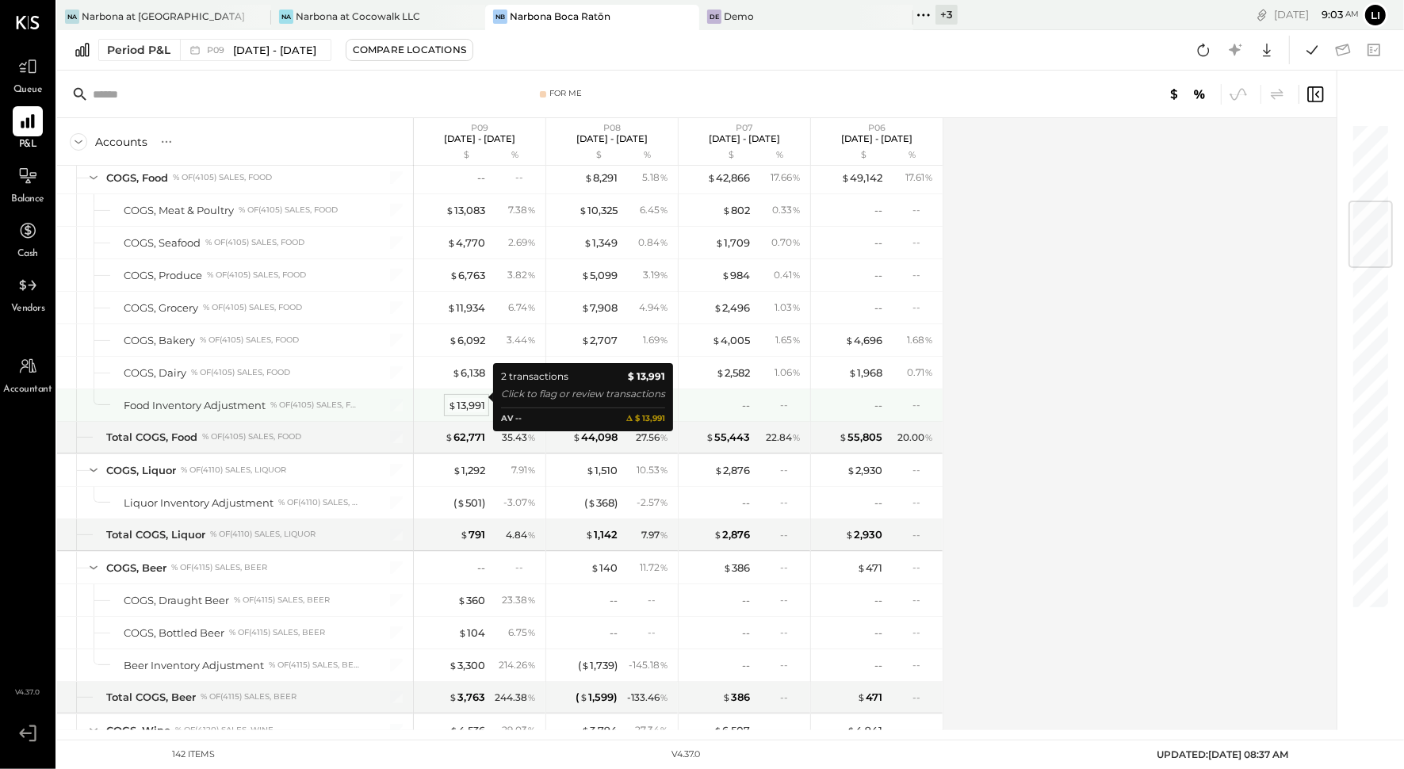
click at [478, 398] on div "$ 13,991" at bounding box center [466, 405] width 37 height 15
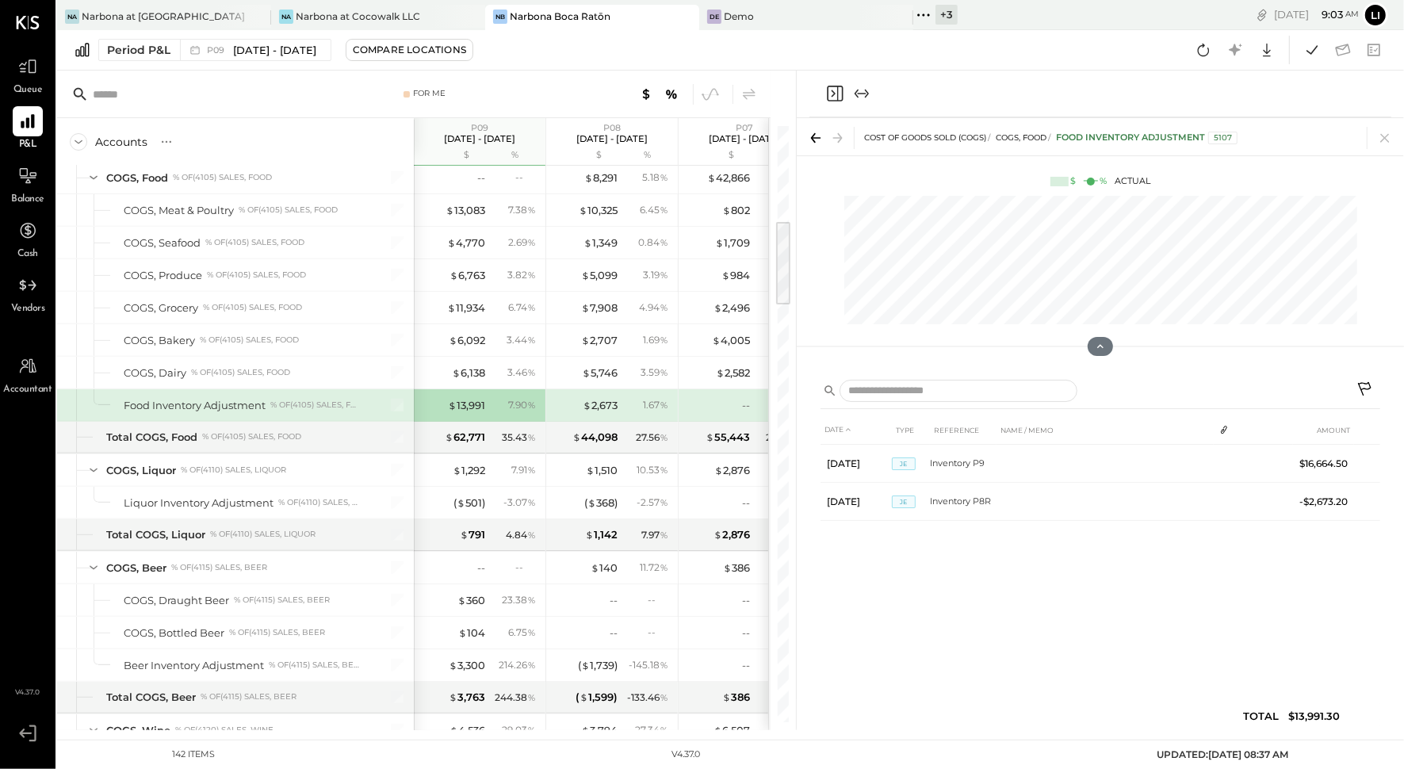
click at [1001, 680] on div "DATE TYPE REFERENCE NAME / MEMO AMOUNT Sep 7, 25 JE Inventory P9 $16,664.50 Sep…" at bounding box center [1100, 576] width 560 height 323
click at [834, 90] on icon "Close panel" at bounding box center [834, 93] width 19 height 19
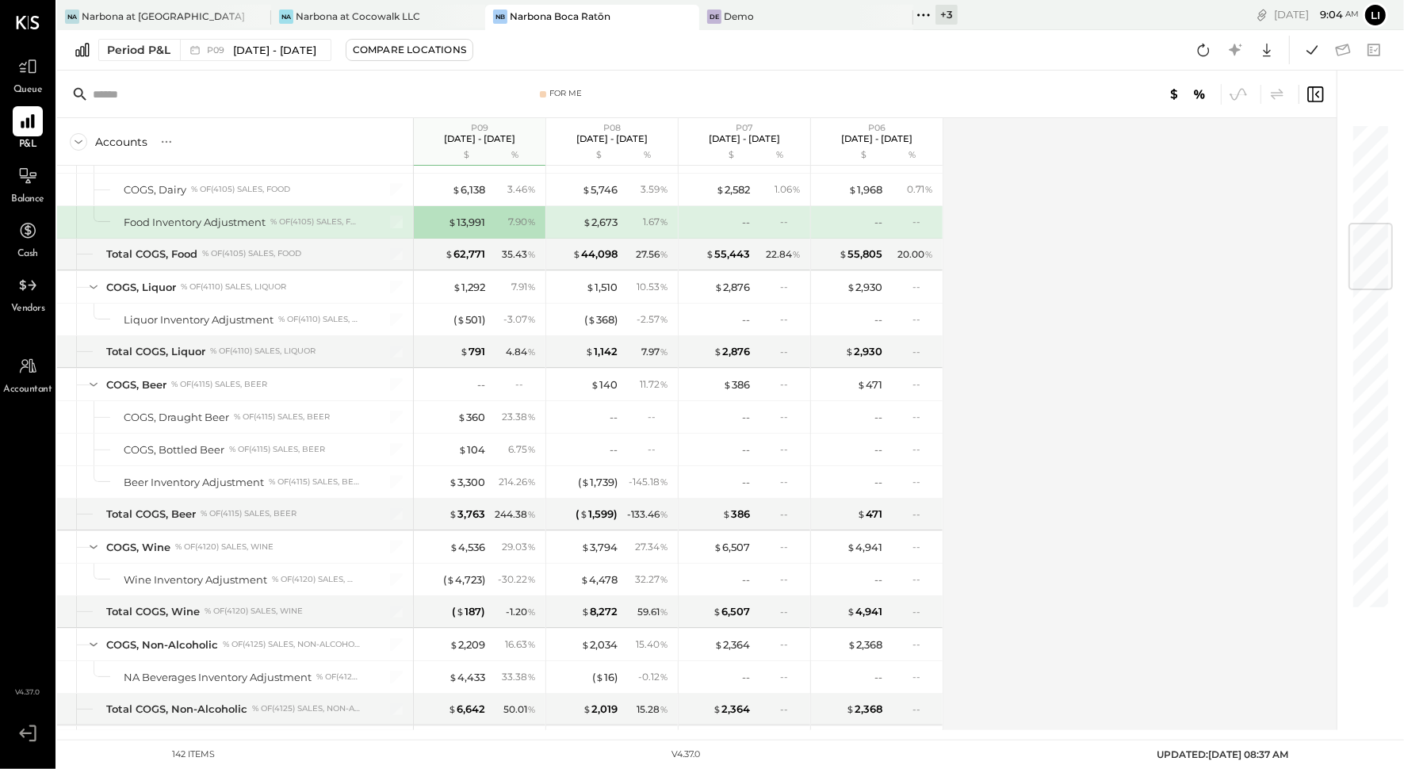
scroll to position [817, 0]
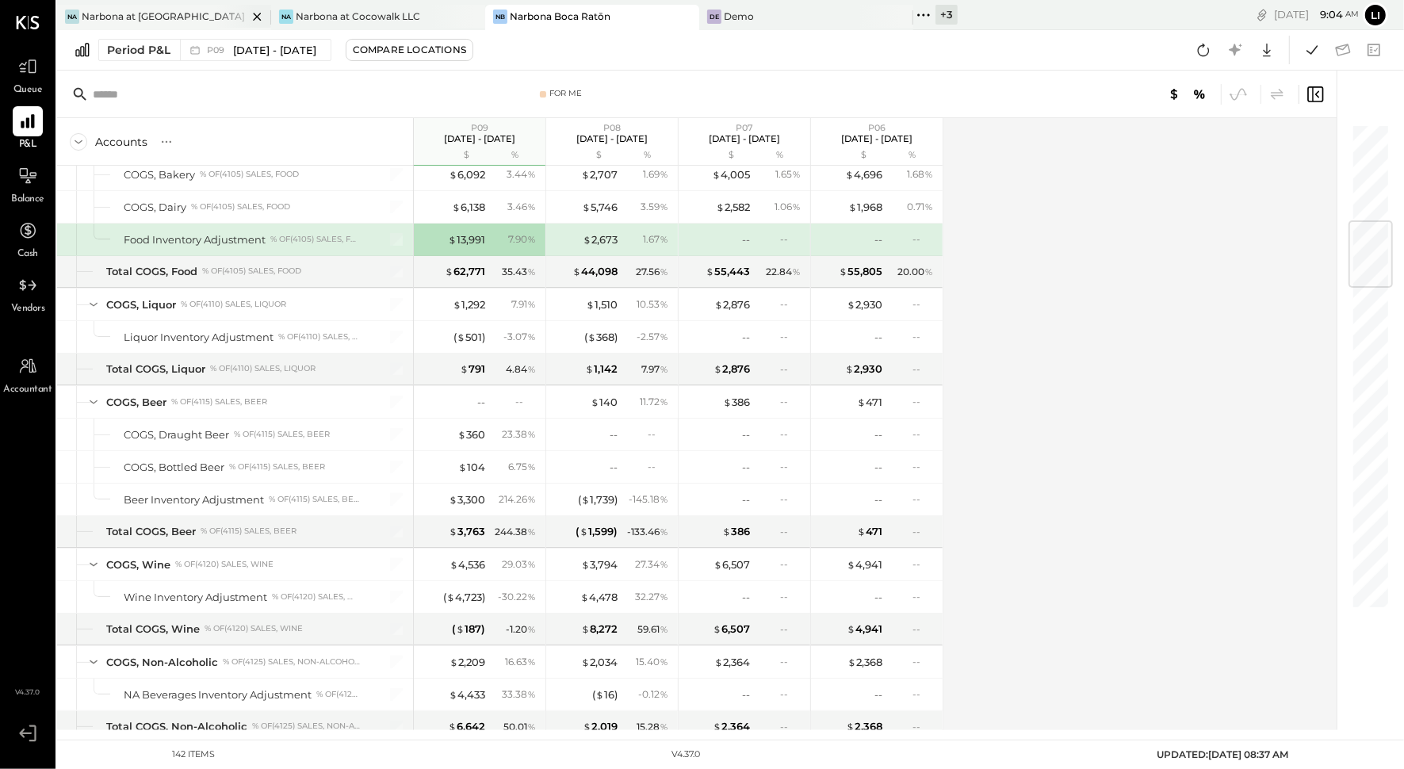
click at [169, 10] on div "Narbona at [GEOGRAPHIC_DATA] LLC" at bounding box center [165, 16] width 166 height 13
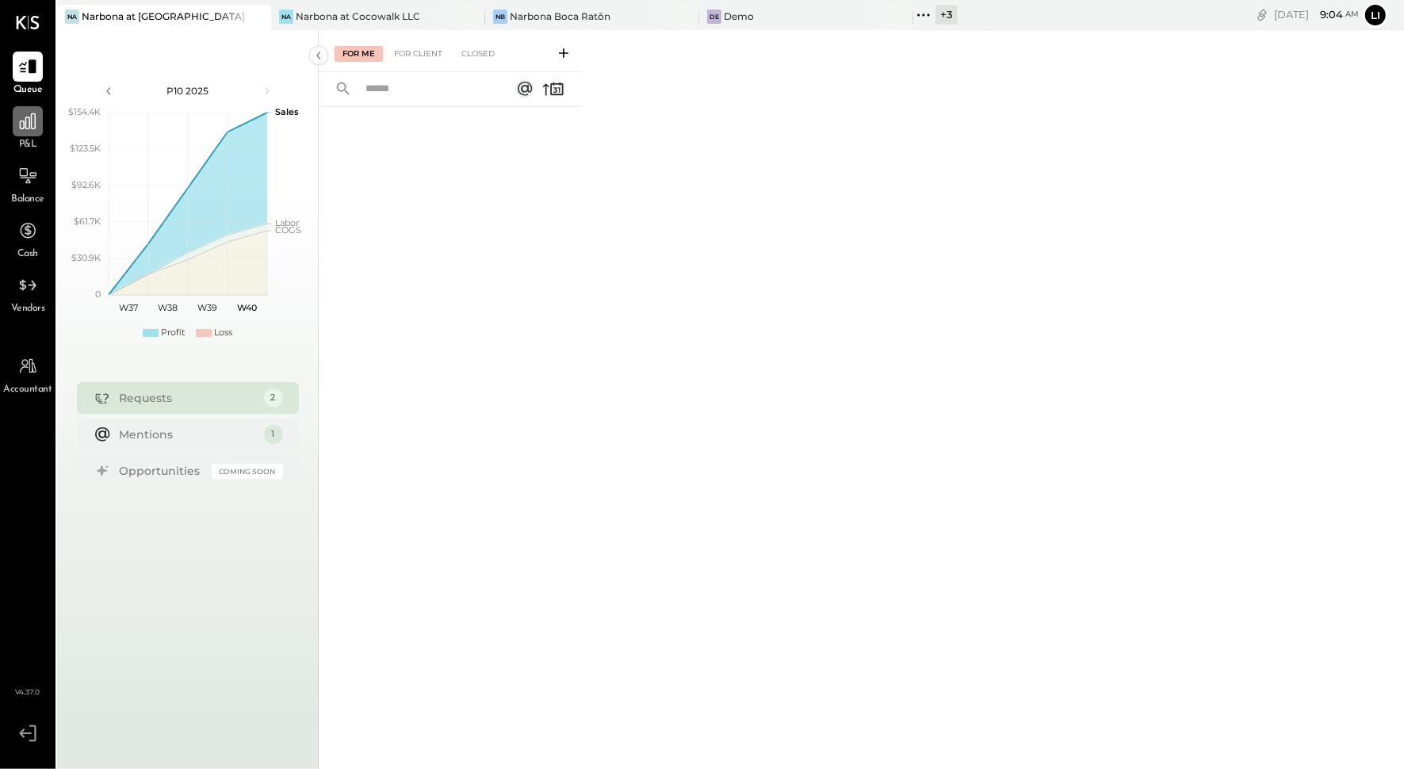
click at [36, 131] on icon at bounding box center [27, 121] width 21 height 21
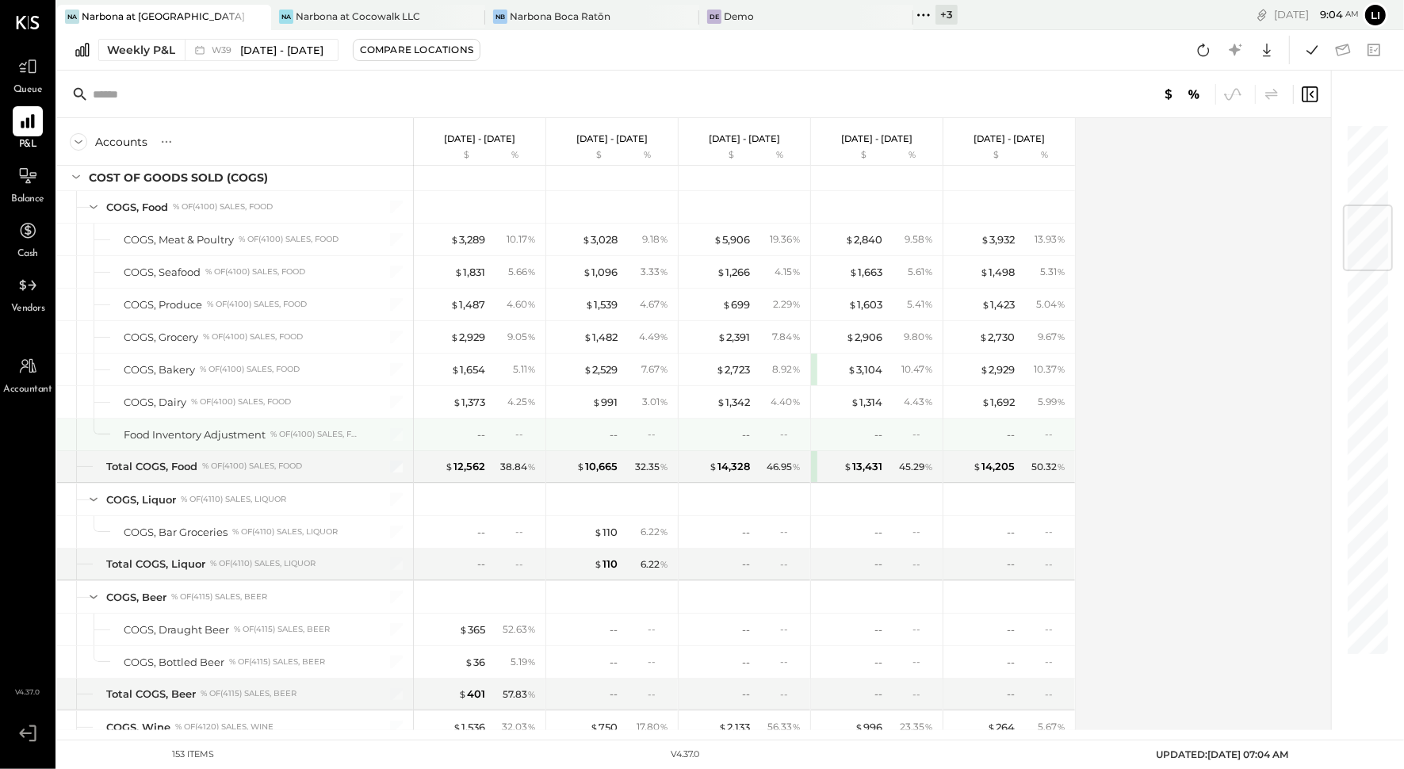
scroll to position [729, 0]
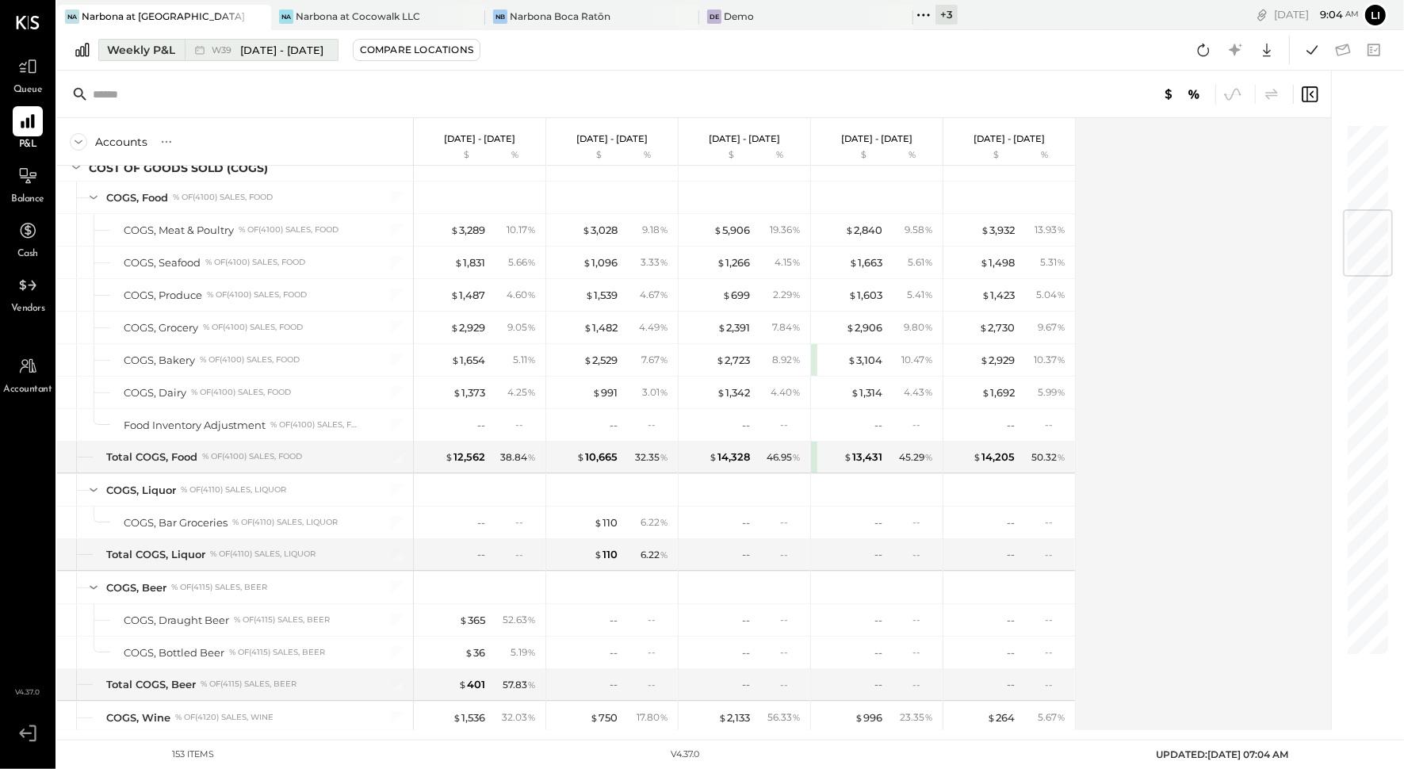
click at [218, 57] on div "W39 Sep 22 - 28, 2025" at bounding box center [268, 50] width 112 height 15
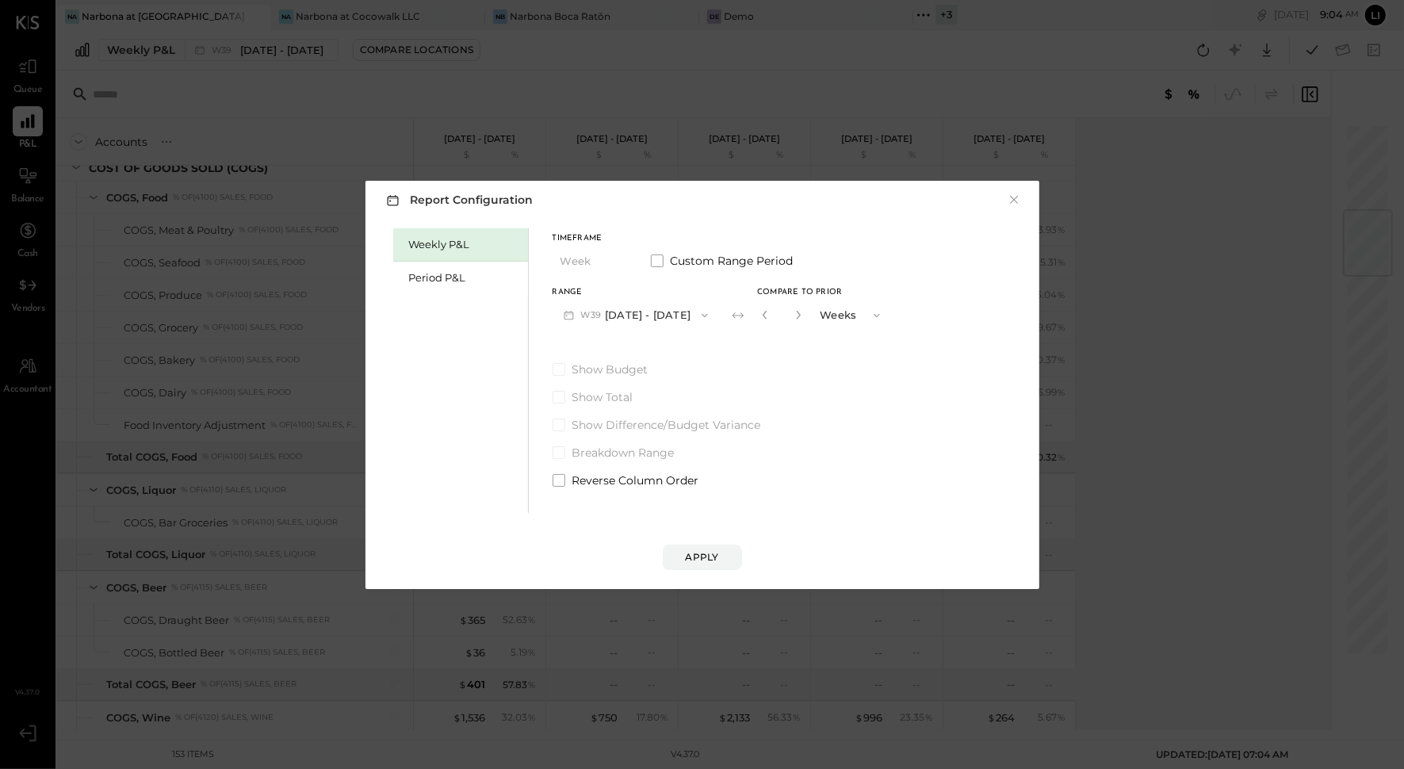
click at [460, 253] on div "Weekly P&L" at bounding box center [460, 244] width 135 height 33
click at [451, 273] on div "Period P&L" at bounding box center [464, 277] width 111 height 15
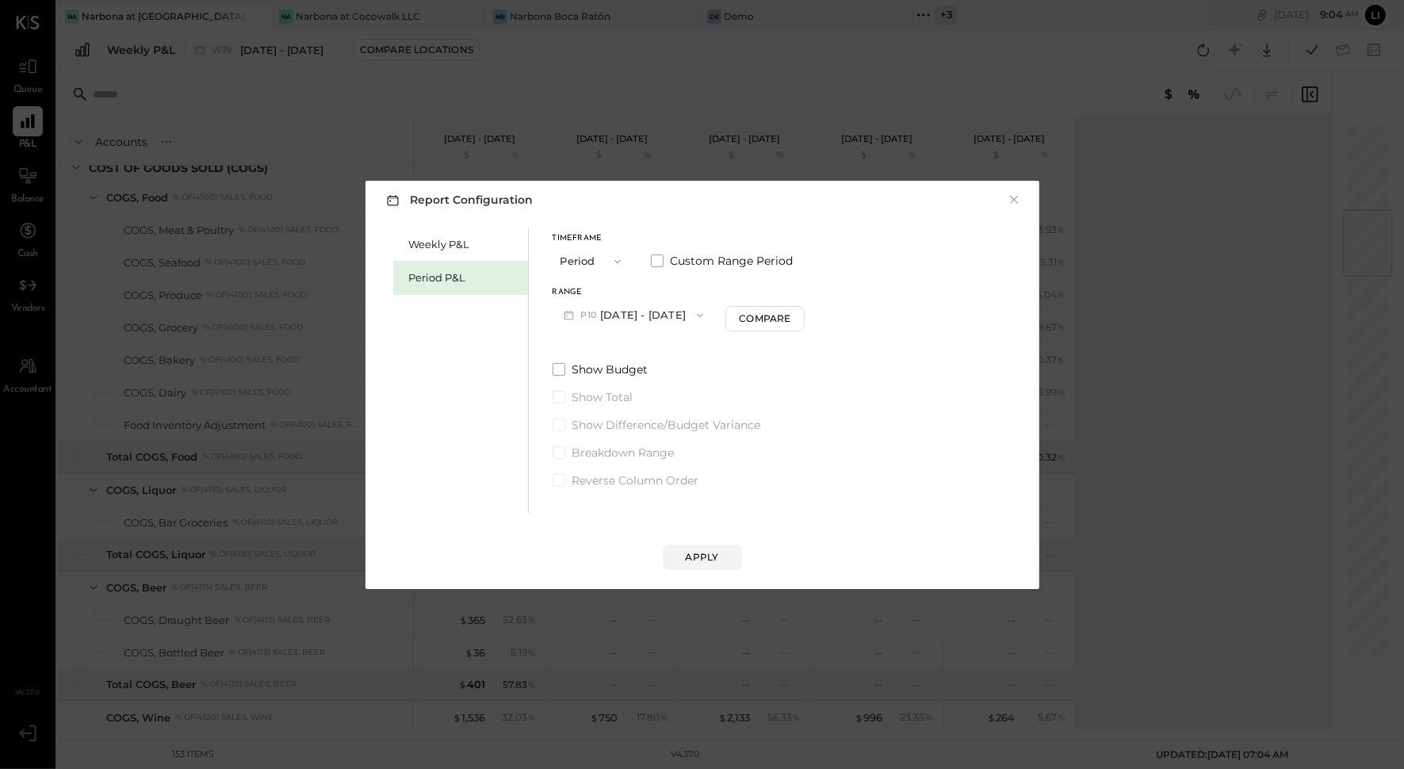
click at [703, 314] on span "button" at bounding box center [696, 315] width 21 height 13
click at [625, 354] on span "[DATE] - [DATE]" at bounding box center [626, 349] width 75 height 13
click at [775, 327] on button "Compare" at bounding box center [767, 318] width 79 height 25
click at [802, 319] on button "button" at bounding box center [796, 314] width 13 height 17
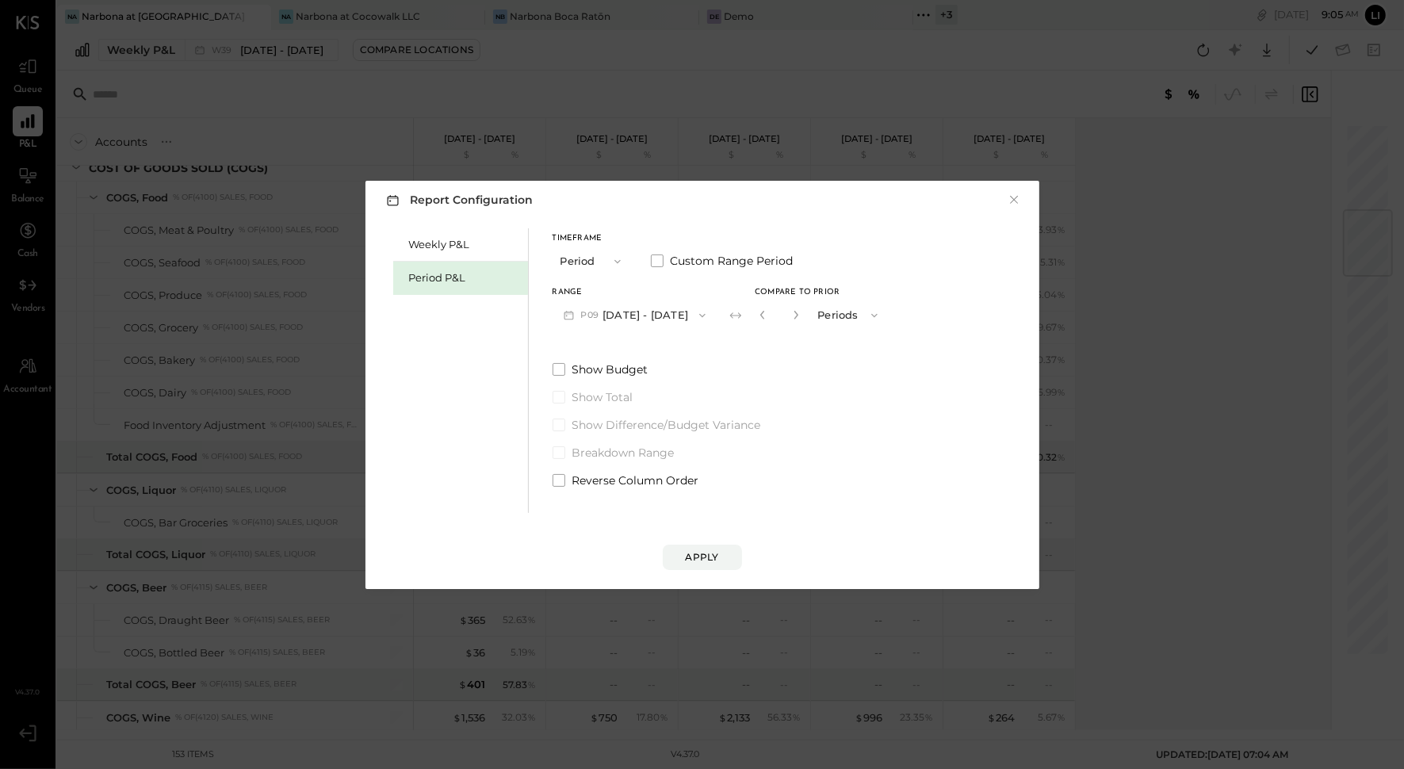
type input "*"
click at [723, 553] on button "Apply" at bounding box center [702, 557] width 79 height 25
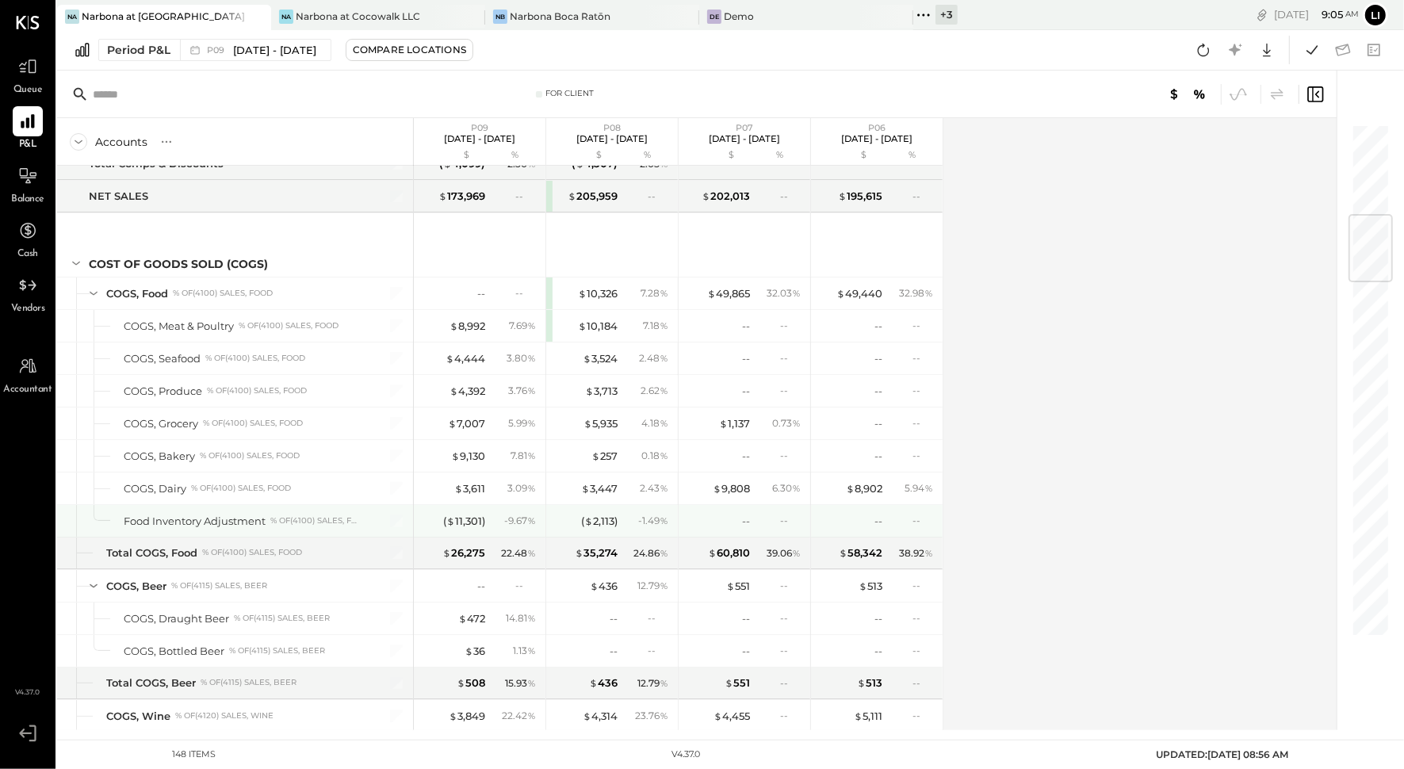
scroll to position [832, 0]
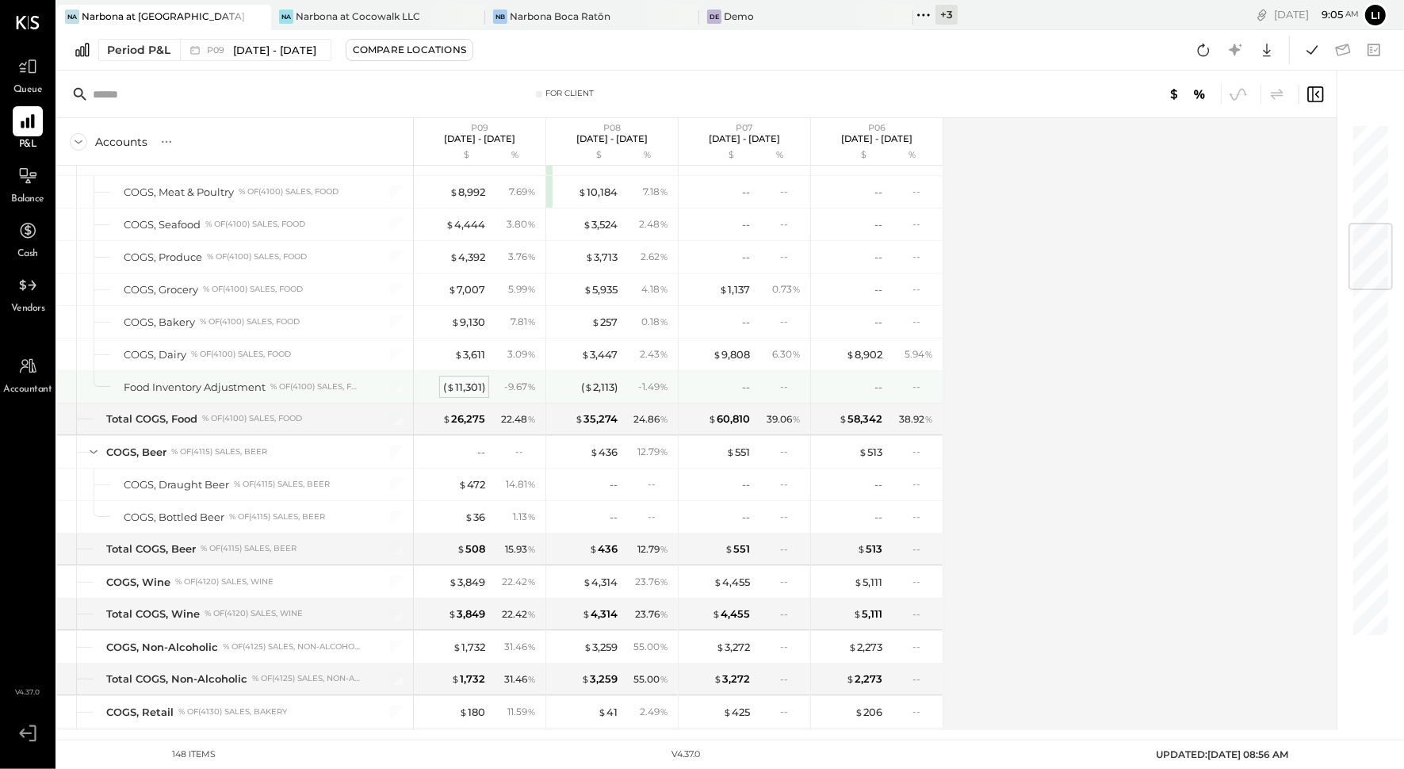
click at [469, 380] on div "( $ 11,301 )" at bounding box center [464, 387] width 42 height 15
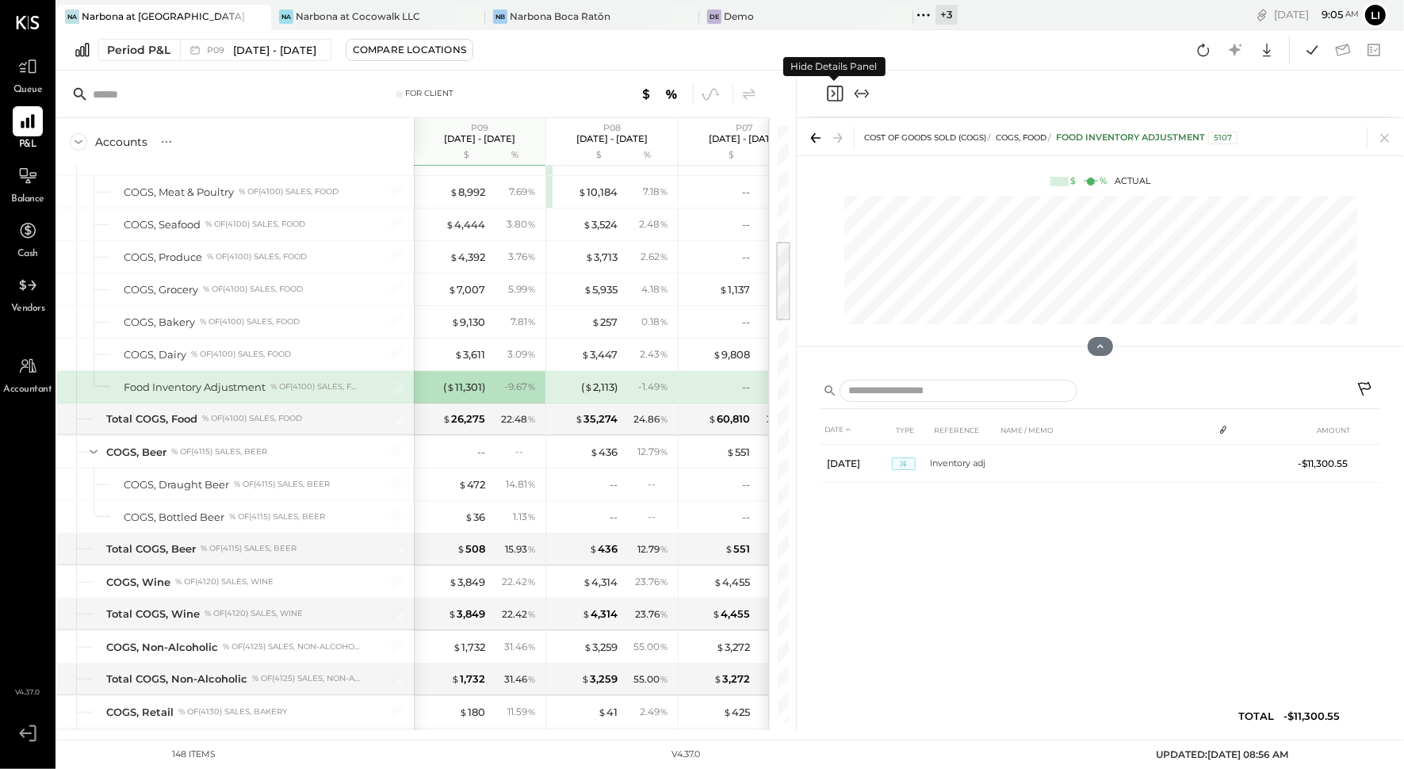
click at [834, 94] on icon "Close panel" at bounding box center [834, 93] width 19 height 19
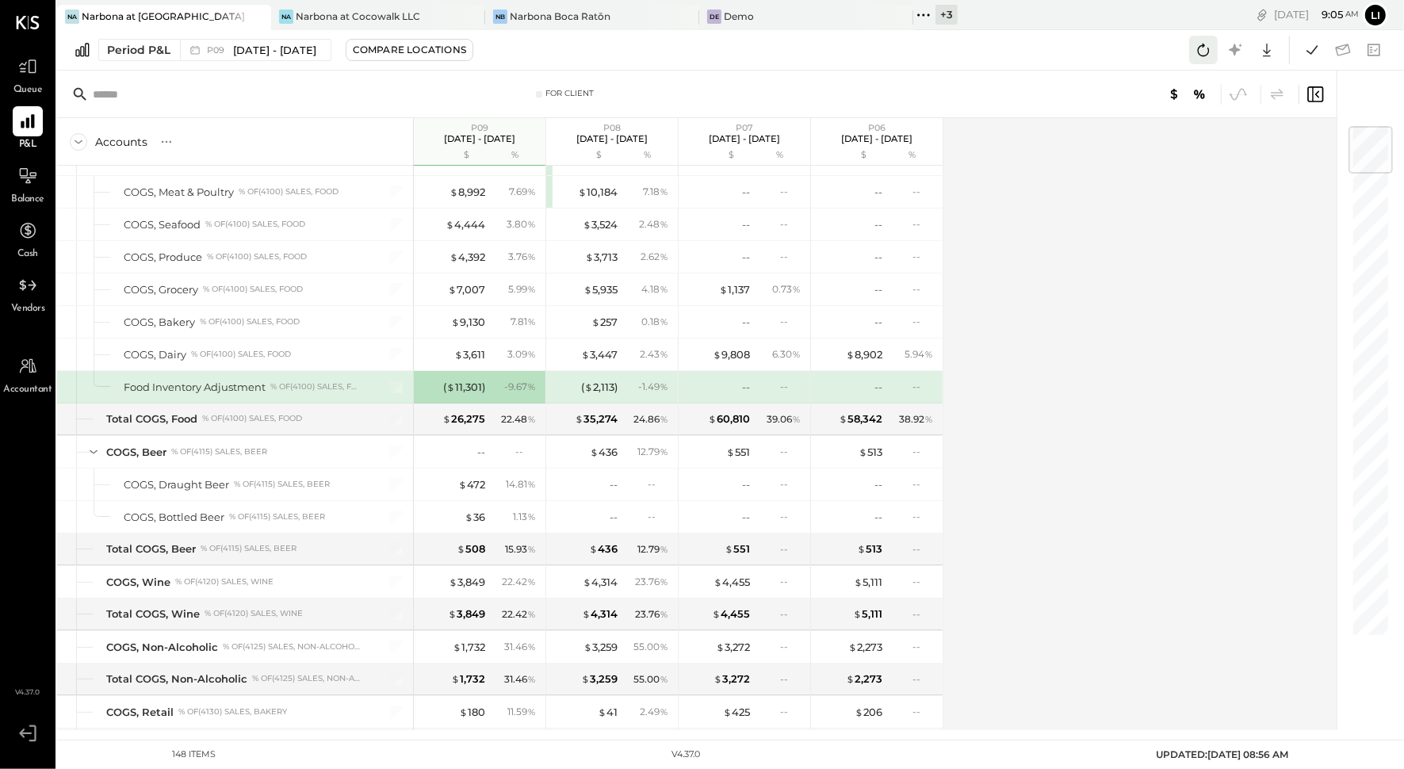
click at [1204, 44] on icon at bounding box center [1204, 50] width 12 height 13
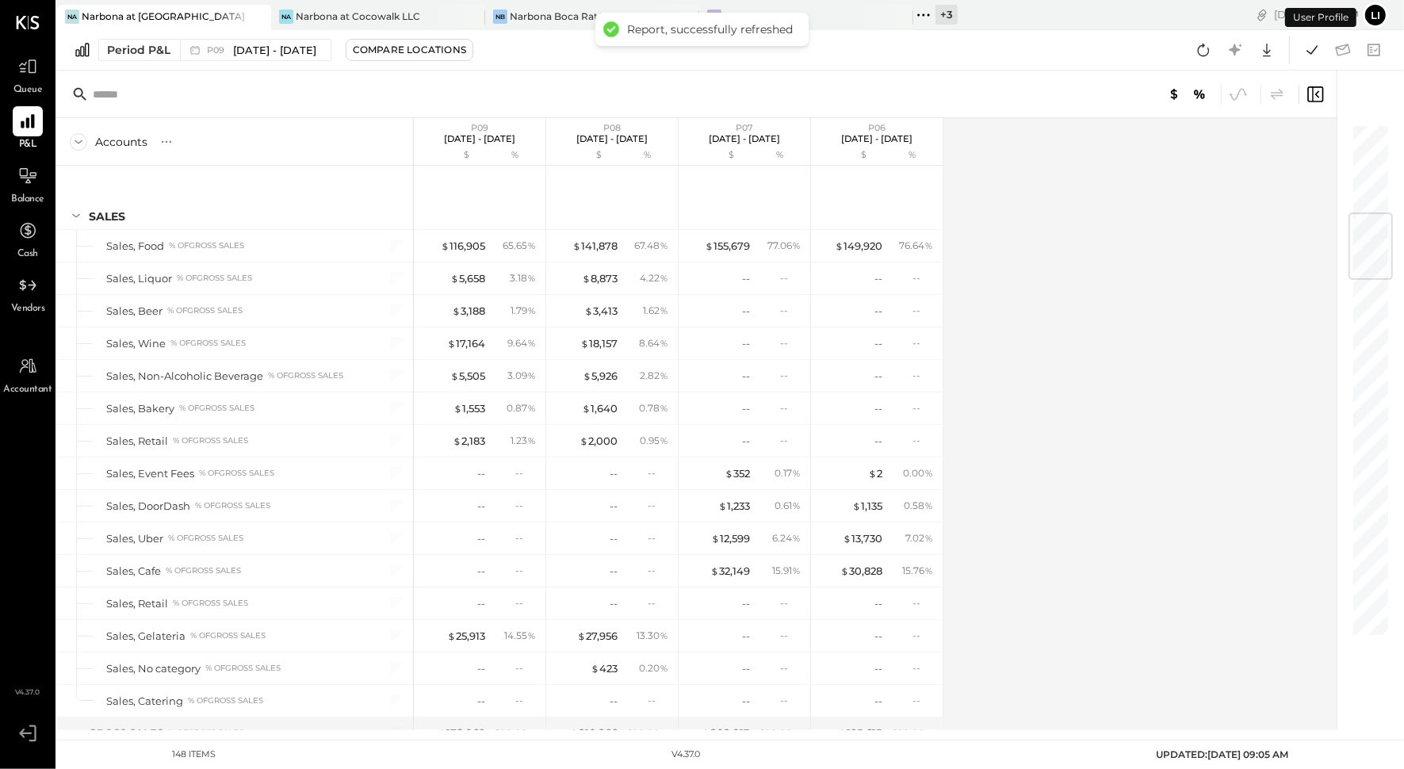
scroll to position [746, 0]
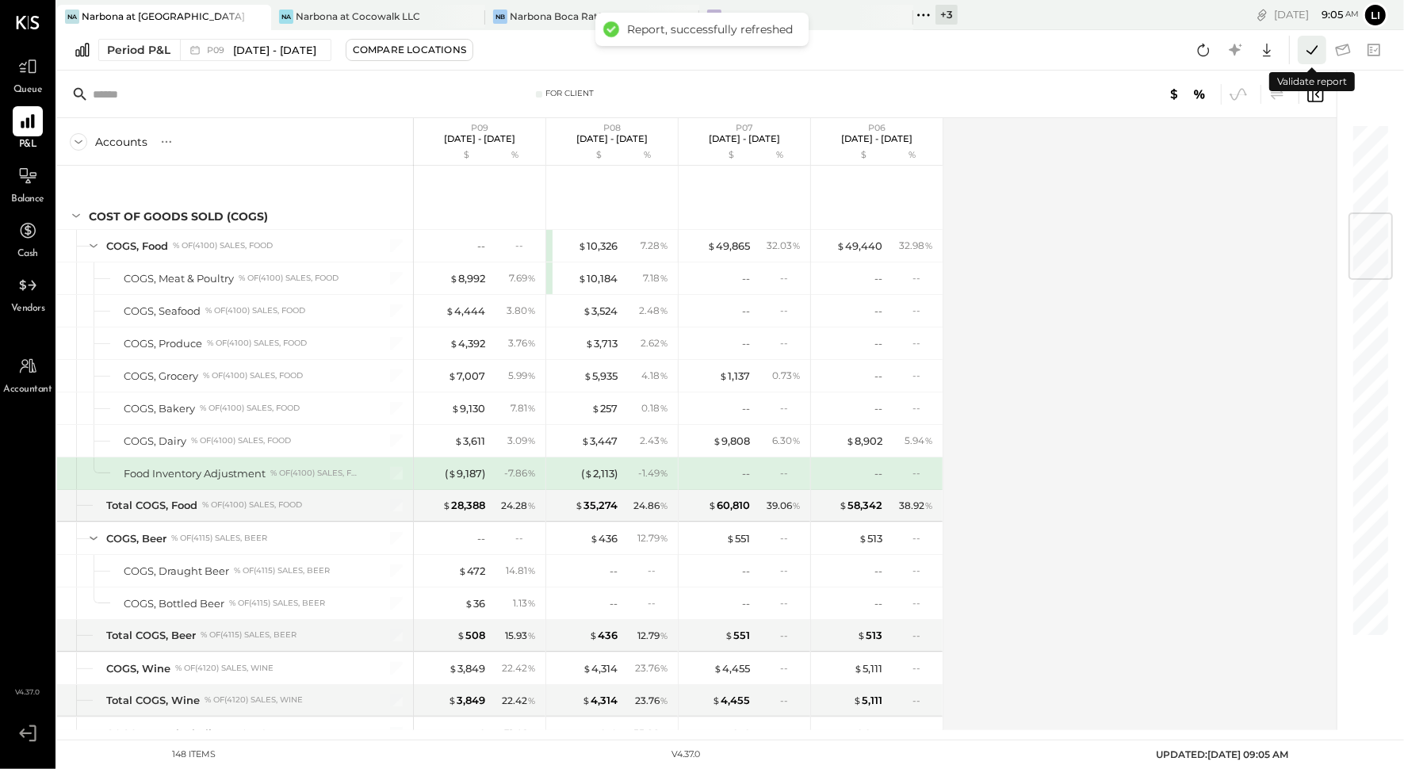
click at [1309, 59] on icon at bounding box center [1312, 50] width 21 height 21
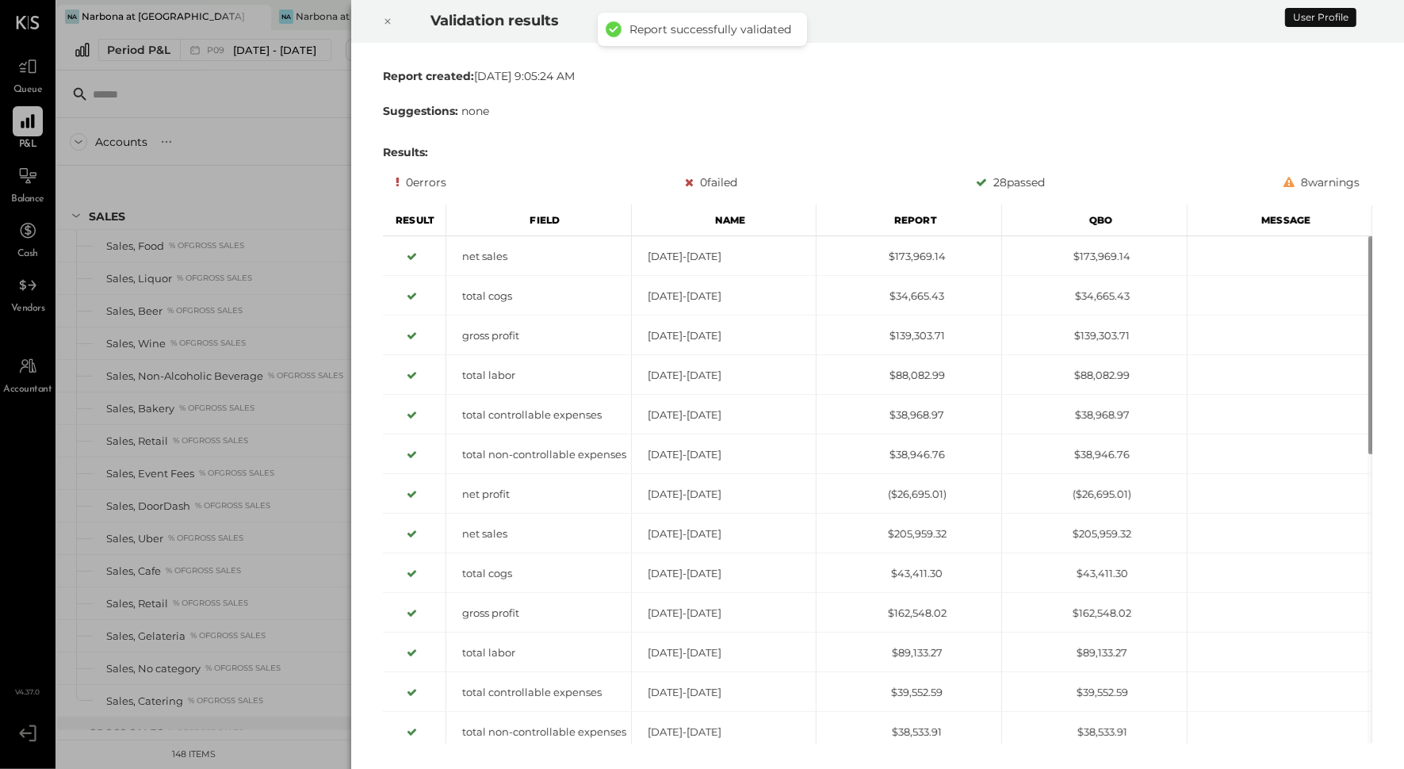
scroll to position [746, 0]
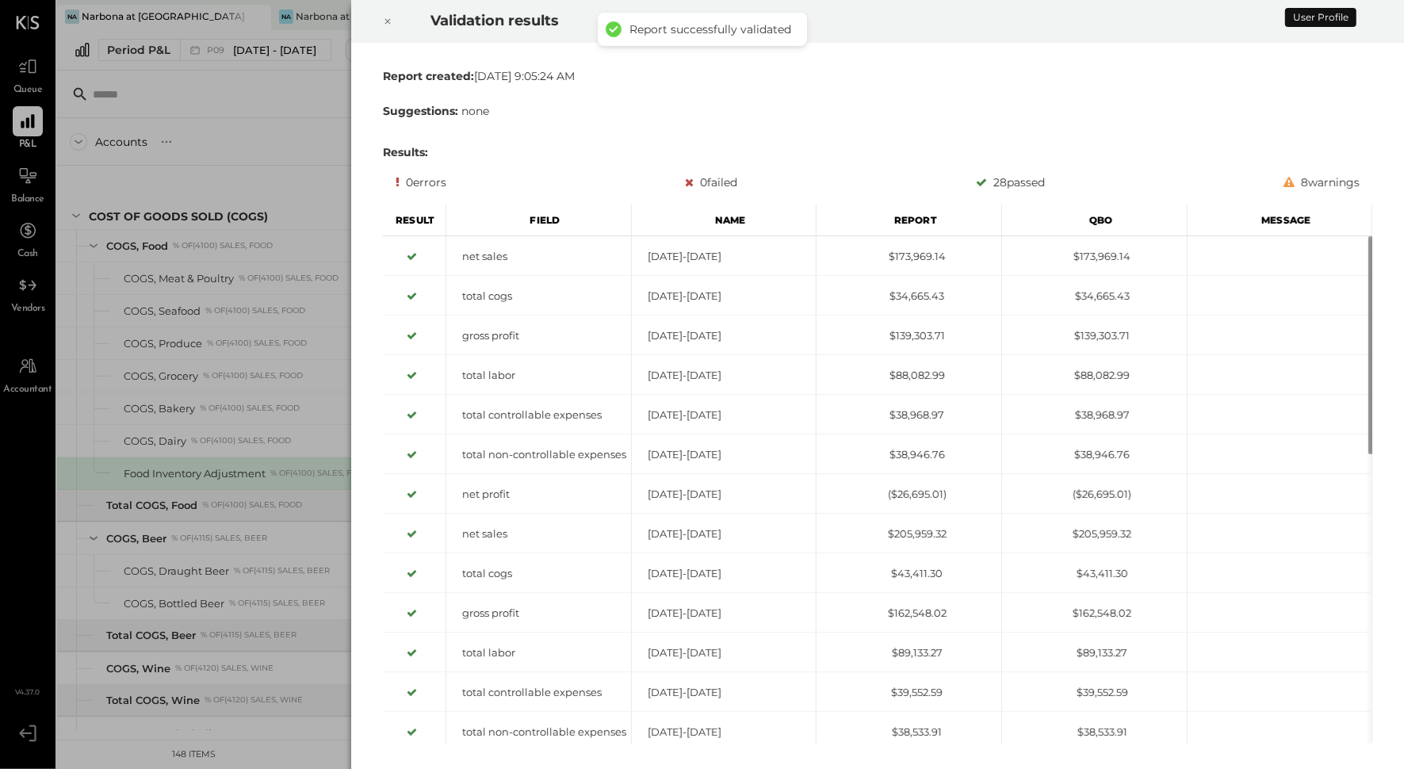
click at [390, 23] on icon at bounding box center [387, 22] width 6 height 6
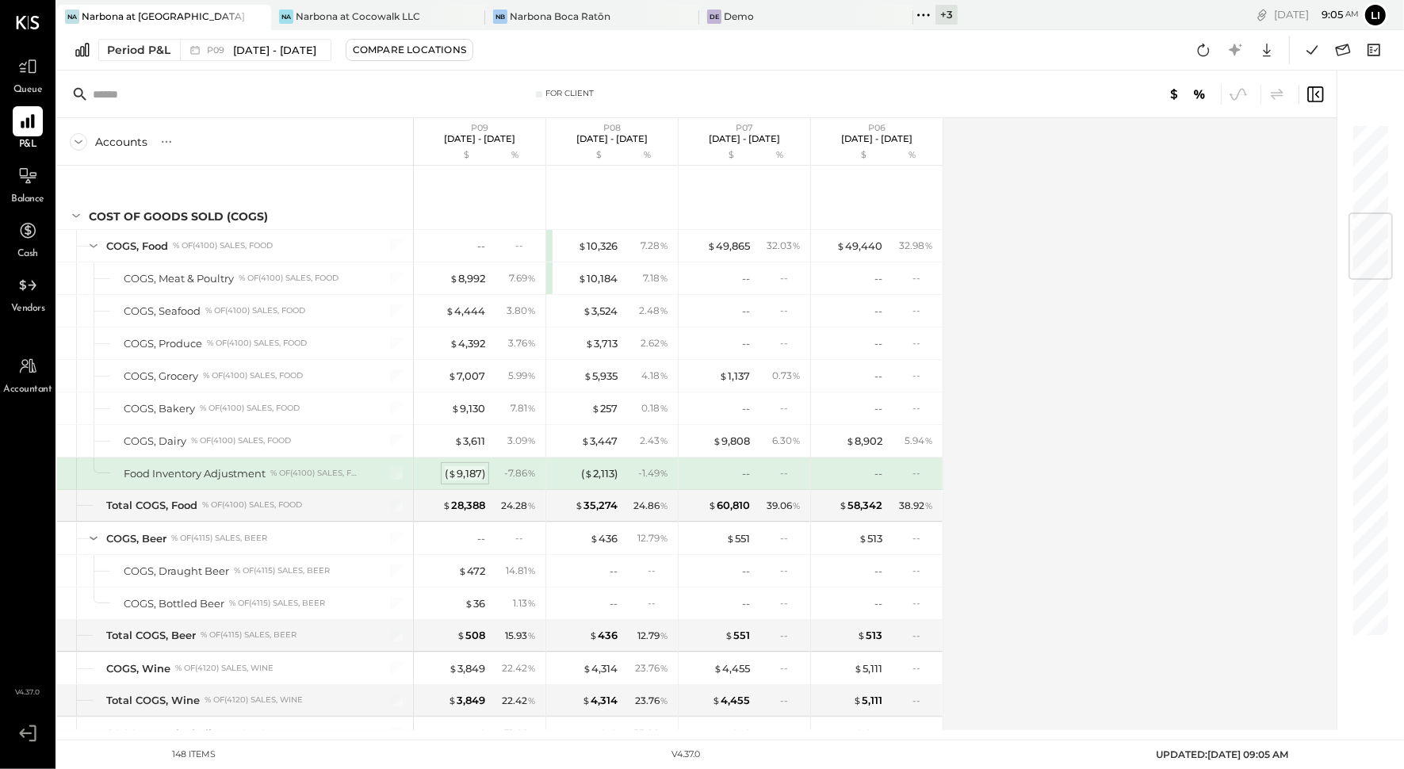
click at [470, 466] on div "( $ 9,187 )" at bounding box center [465, 473] width 40 height 15
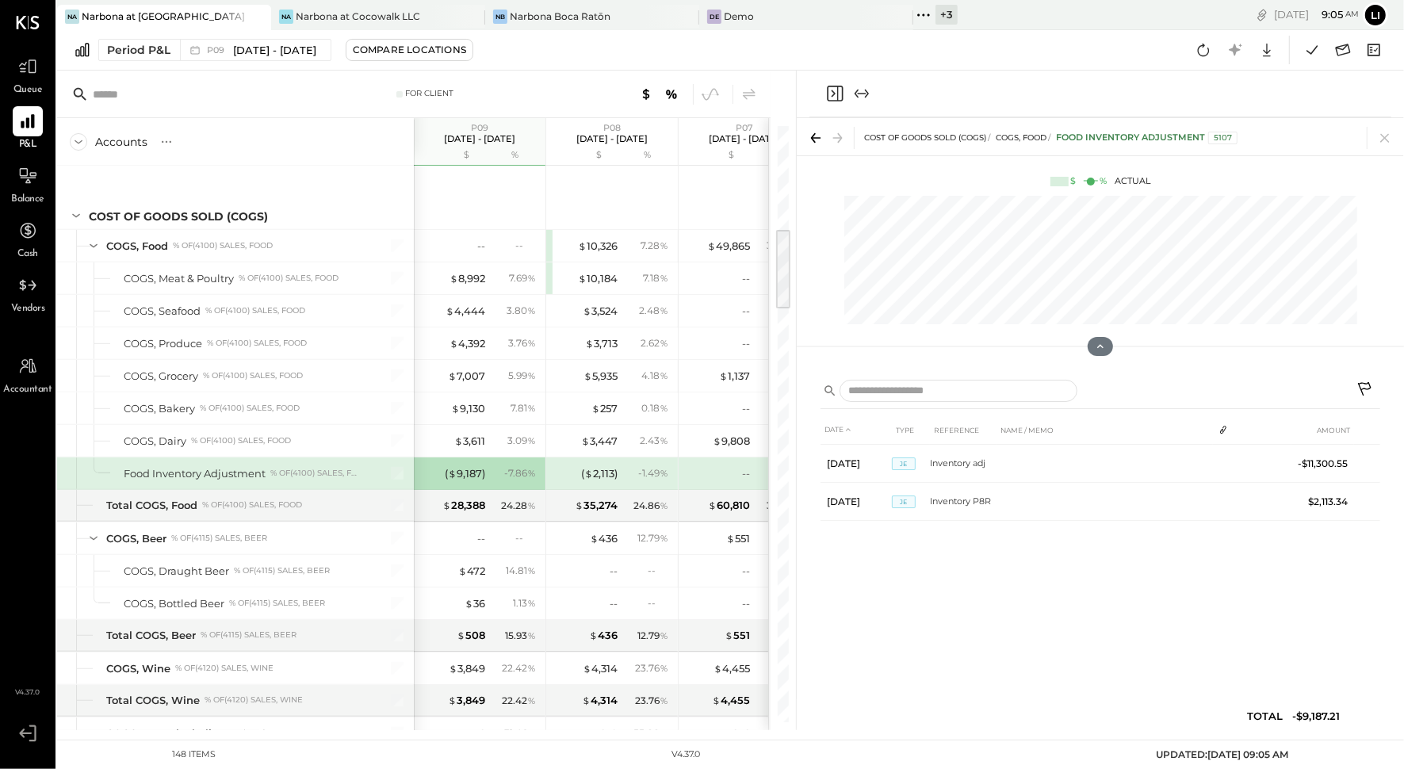
click at [833, 105] on div at bounding box center [1100, 94] width 582 height 47
click at [830, 94] on icon "Close panel" at bounding box center [834, 93] width 19 height 19
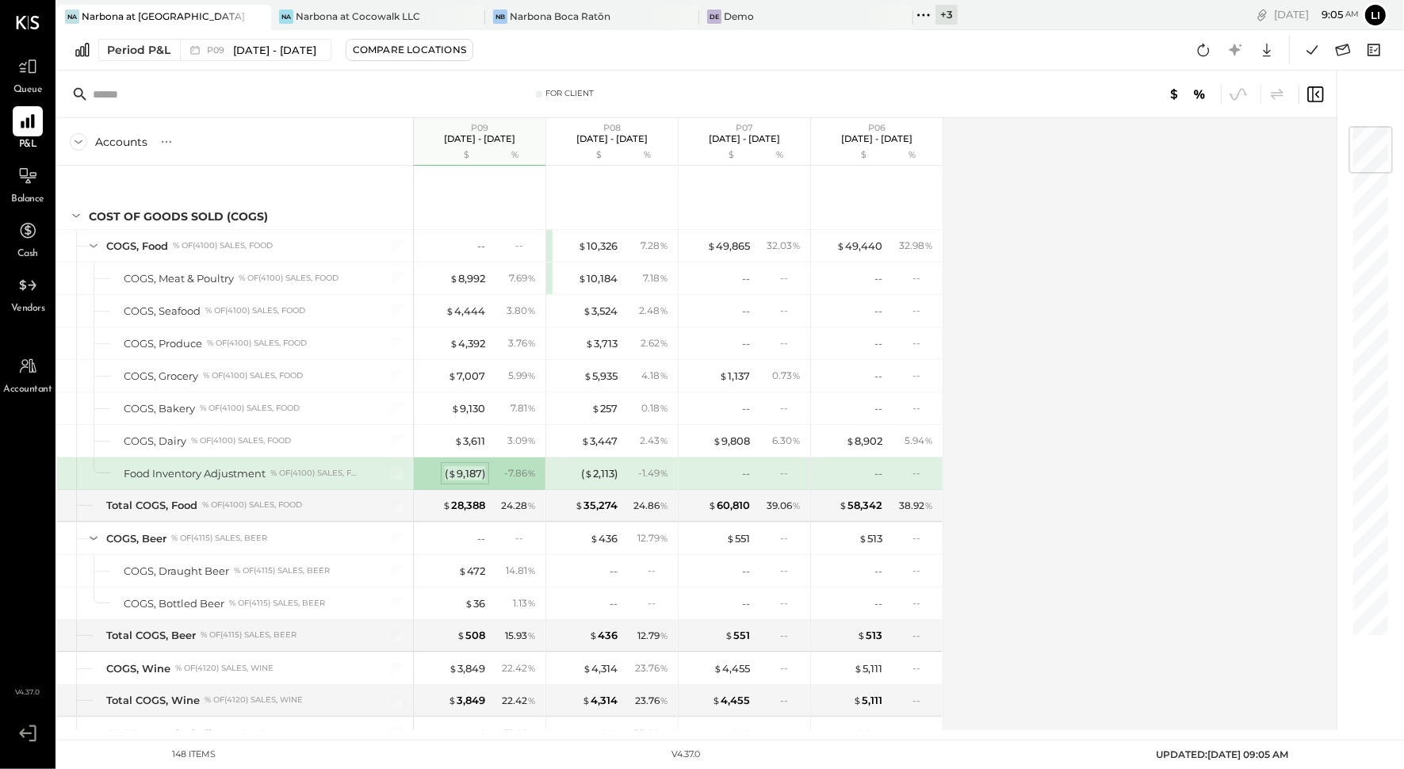
click at [467, 468] on div "( $ 9,187 )" at bounding box center [465, 473] width 40 height 15
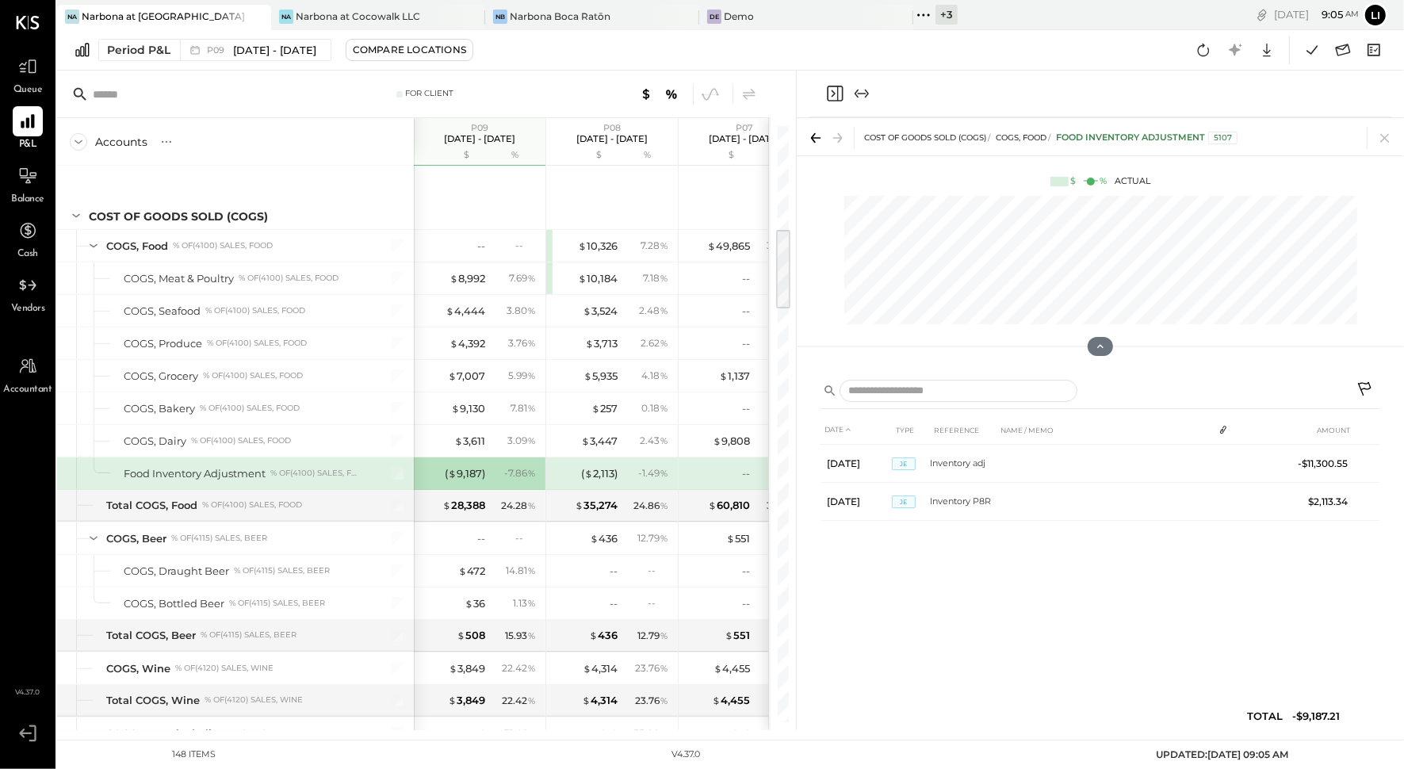
click at [836, 97] on icon "Close panel" at bounding box center [834, 93] width 19 height 19
